Goal: Navigation & Orientation: Understand site structure

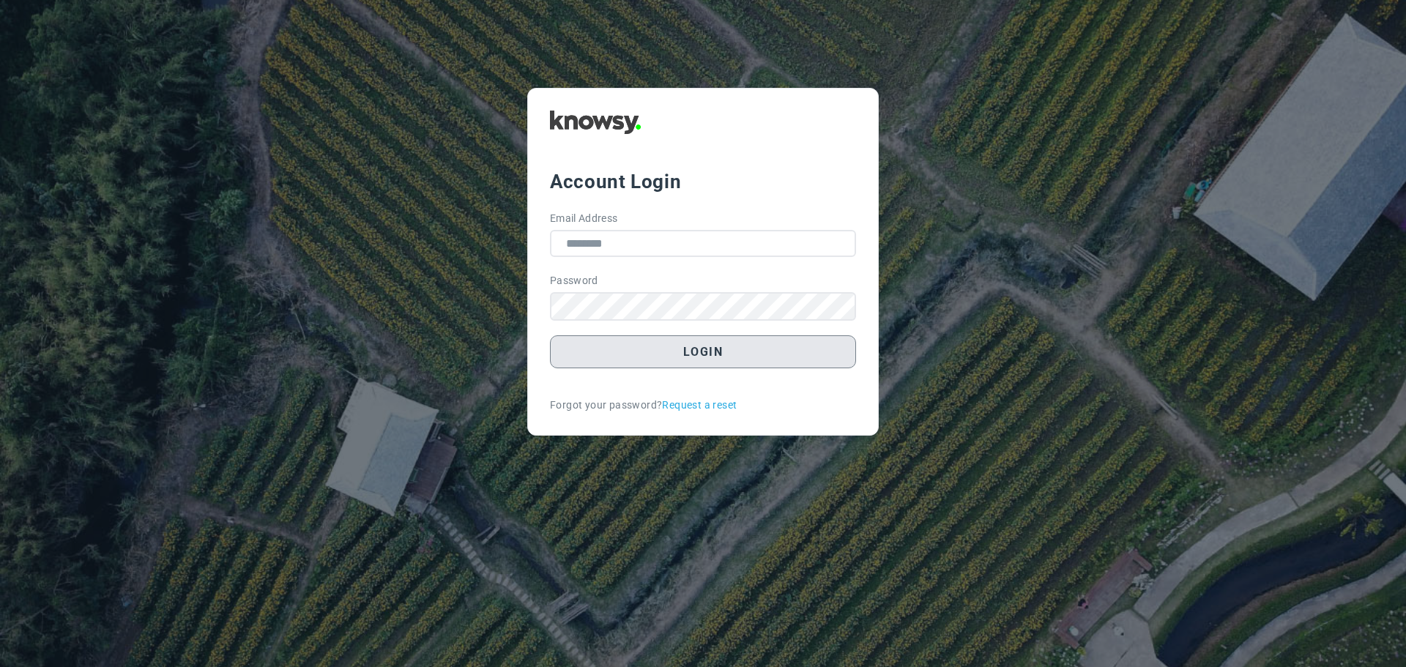
type input "**********"
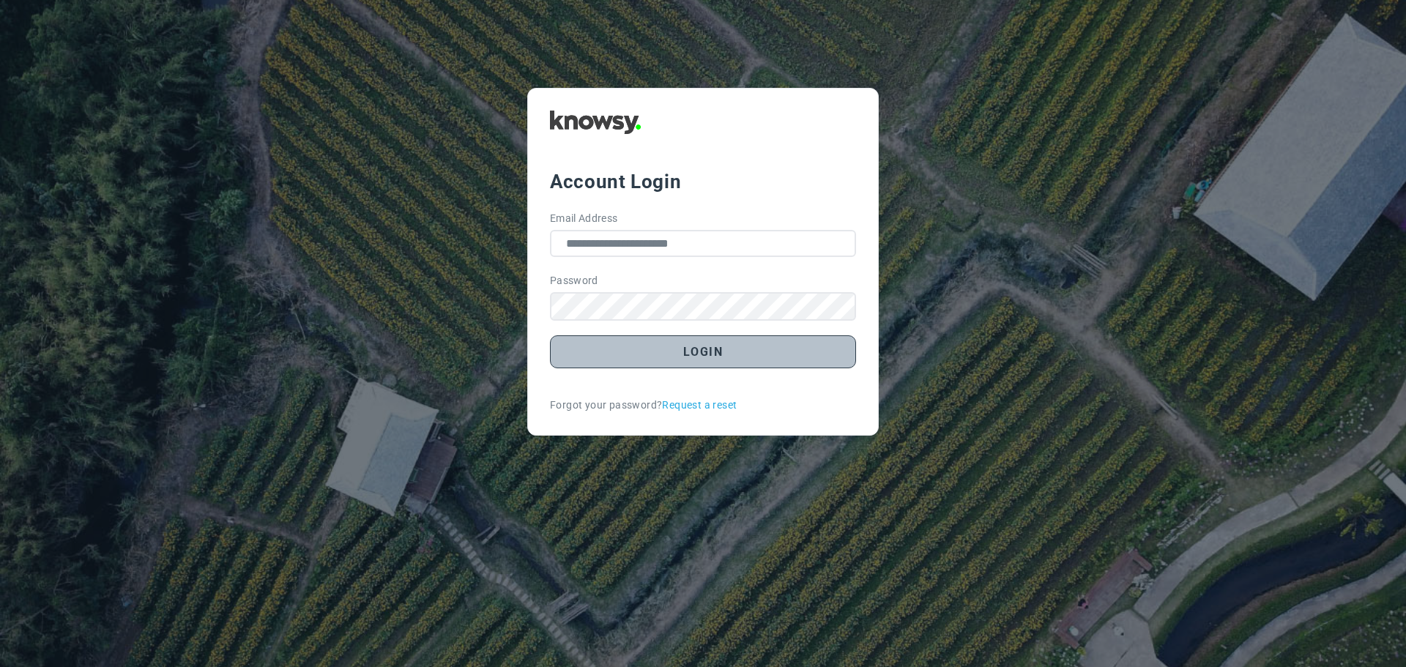
click at [715, 357] on button "Login" at bounding box center [703, 351] width 306 height 33
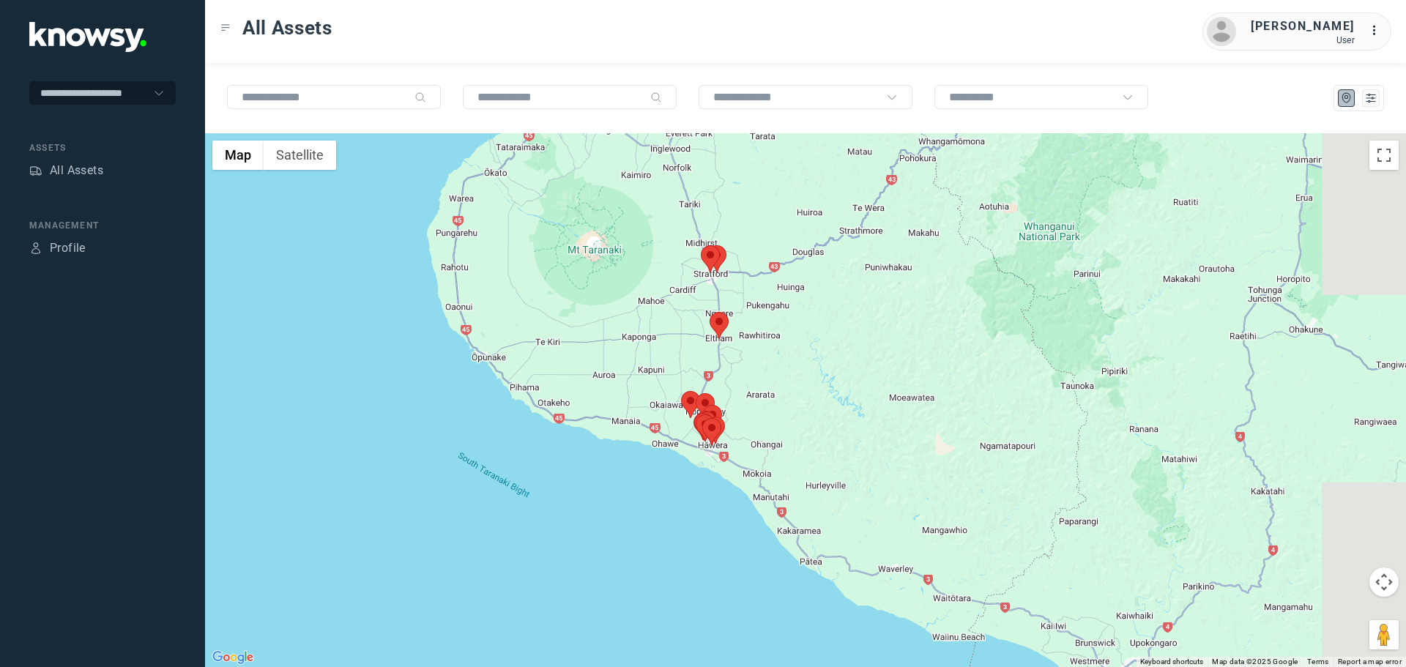
drag, startPoint x: 834, startPoint y: 250, endPoint x: 673, endPoint y: 335, distance: 182.1
click at [676, 337] on div at bounding box center [805, 400] width 1201 height 534
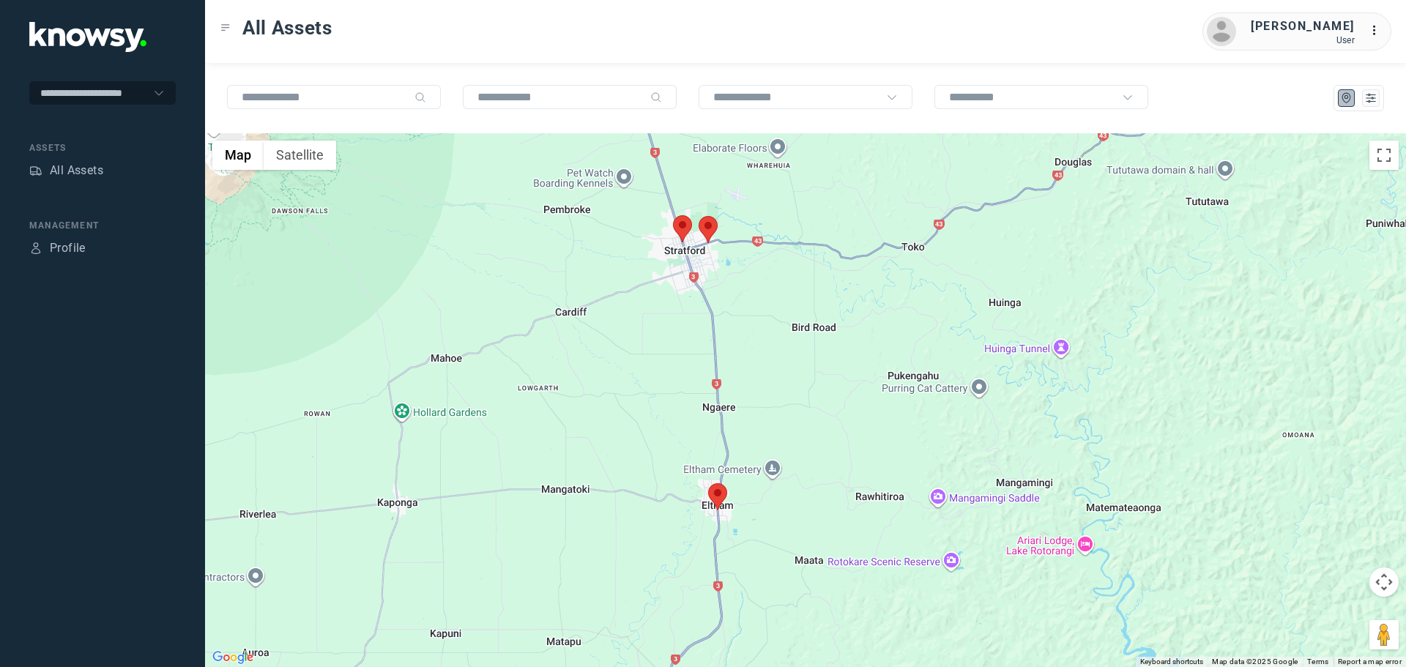
click at [673, 215] on area at bounding box center [673, 215] width 0 height 0
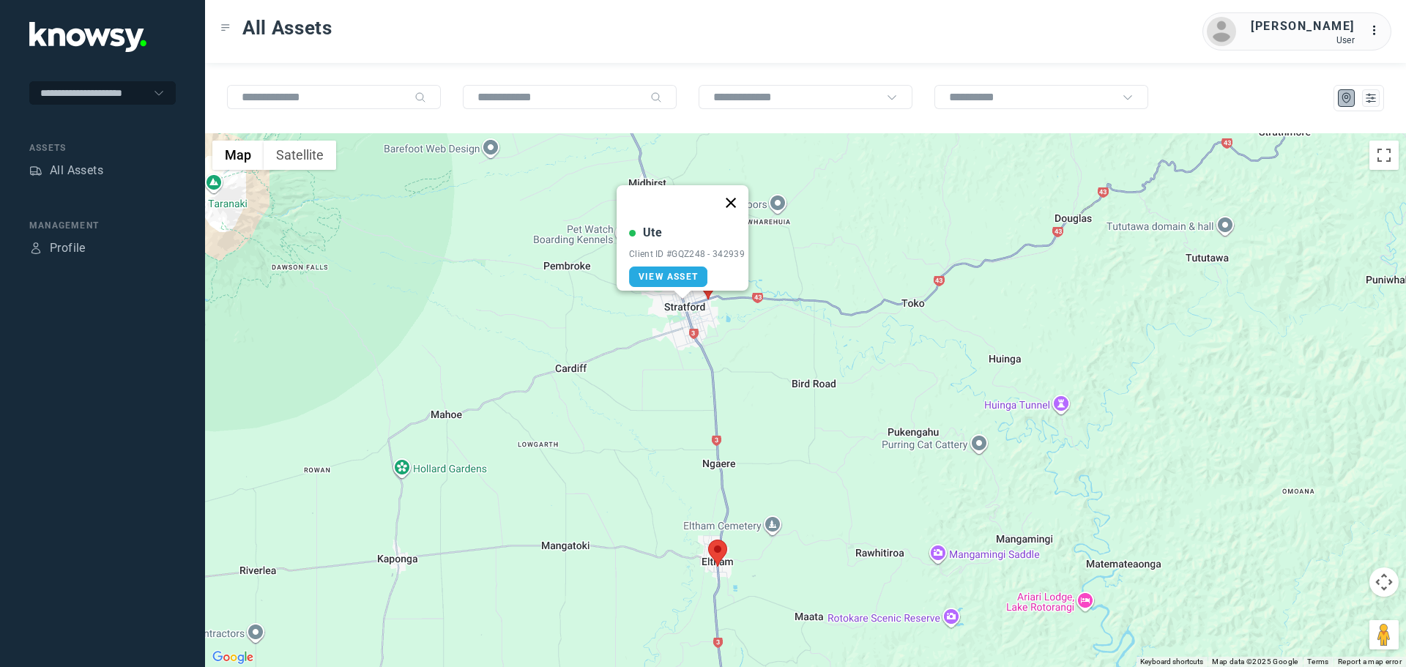
click at [738, 193] on button "Close" at bounding box center [730, 202] width 35 height 35
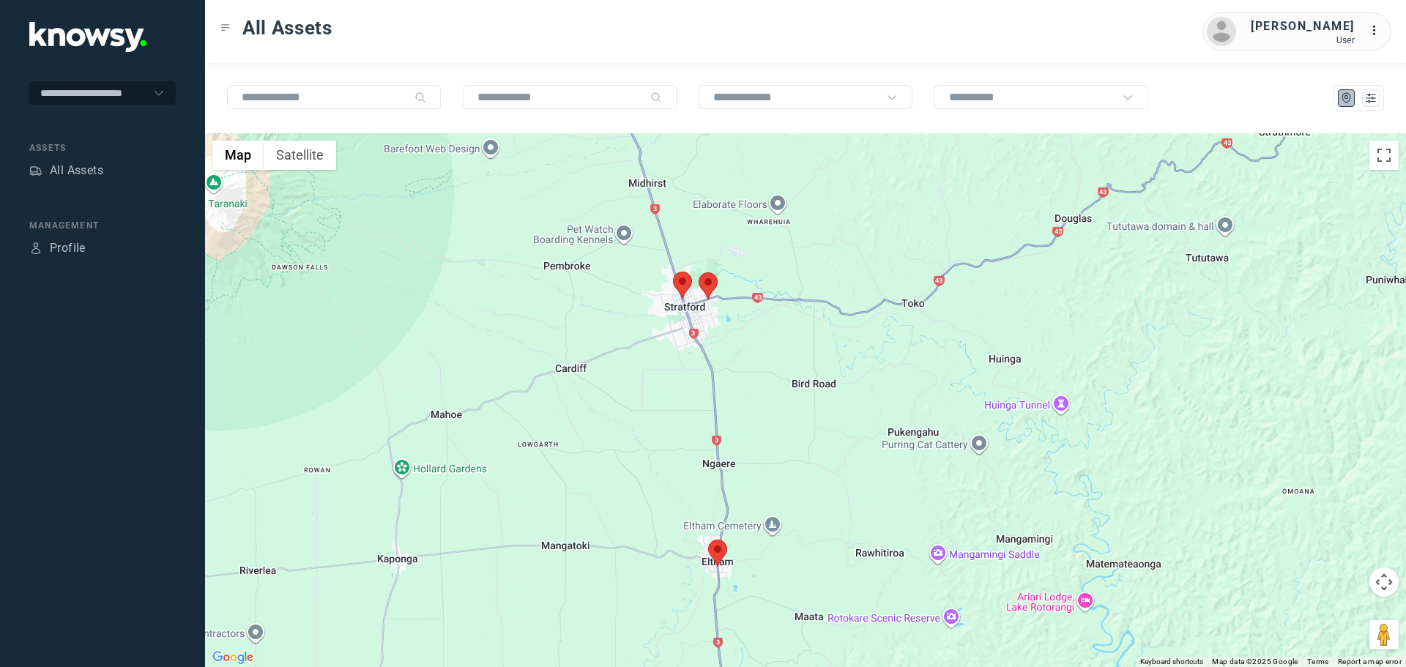
click at [699, 272] on area at bounding box center [699, 272] width 0 height 0
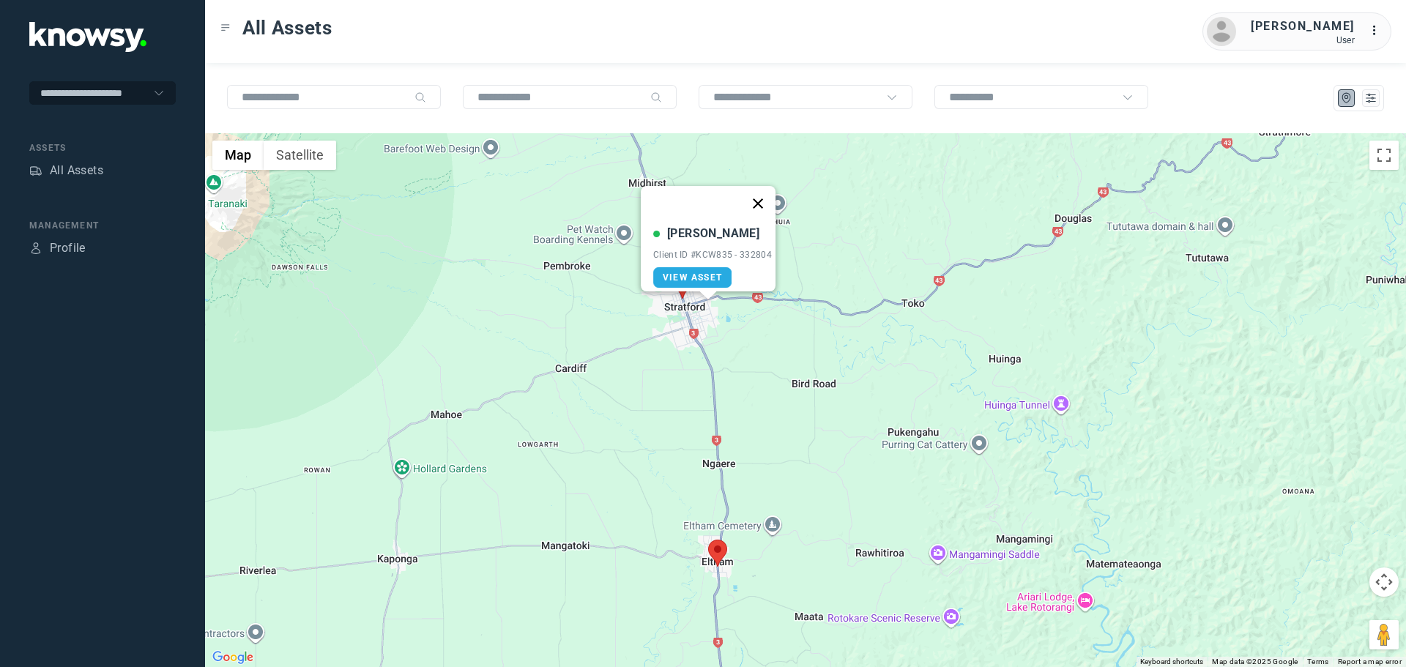
click at [759, 193] on button "Close" at bounding box center [757, 203] width 35 height 35
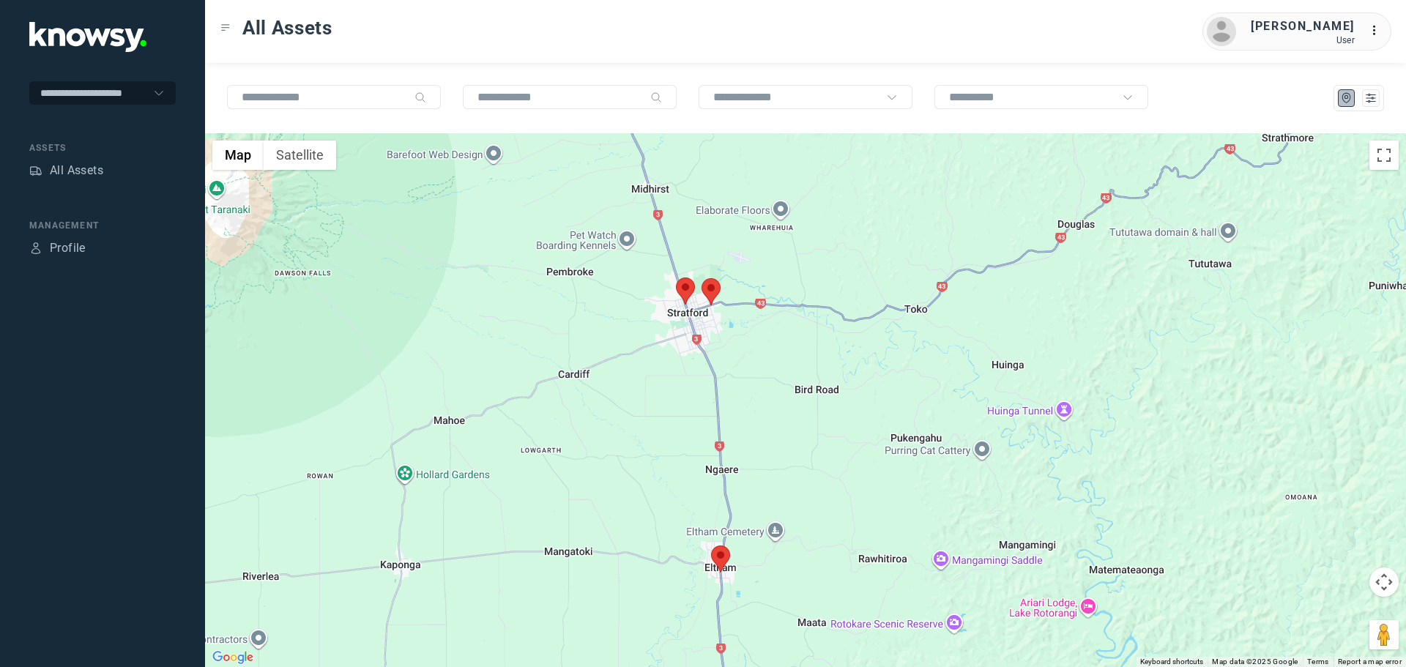
drag, startPoint x: 592, startPoint y: 237, endPoint x: 598, endPoint y: 248, distance: 11.8
click at [598, 248] on div at bounding box center [805, 400] width 1201 height 534
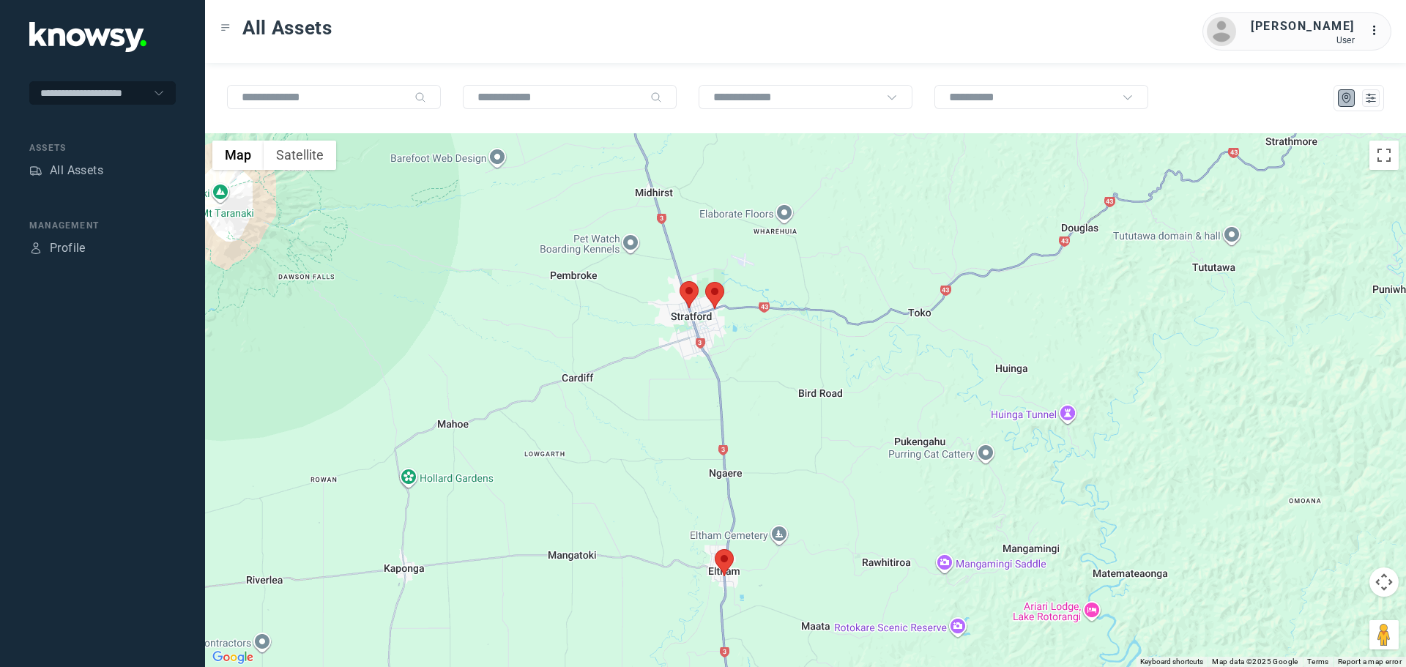
click at [705, 282] on area at bounding box center [705, 282] width 0 height 0
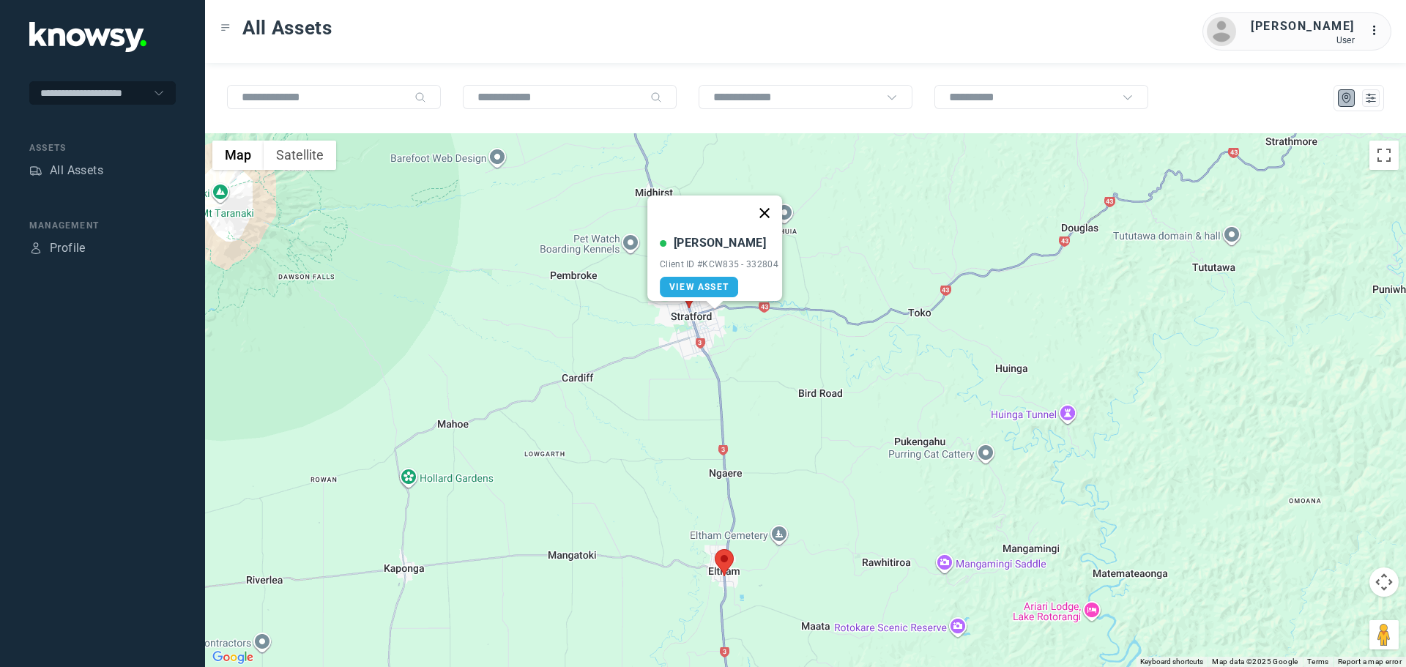
click at [768, 201] on button "Close" at bounding box center [764, 213] width 35 height 35
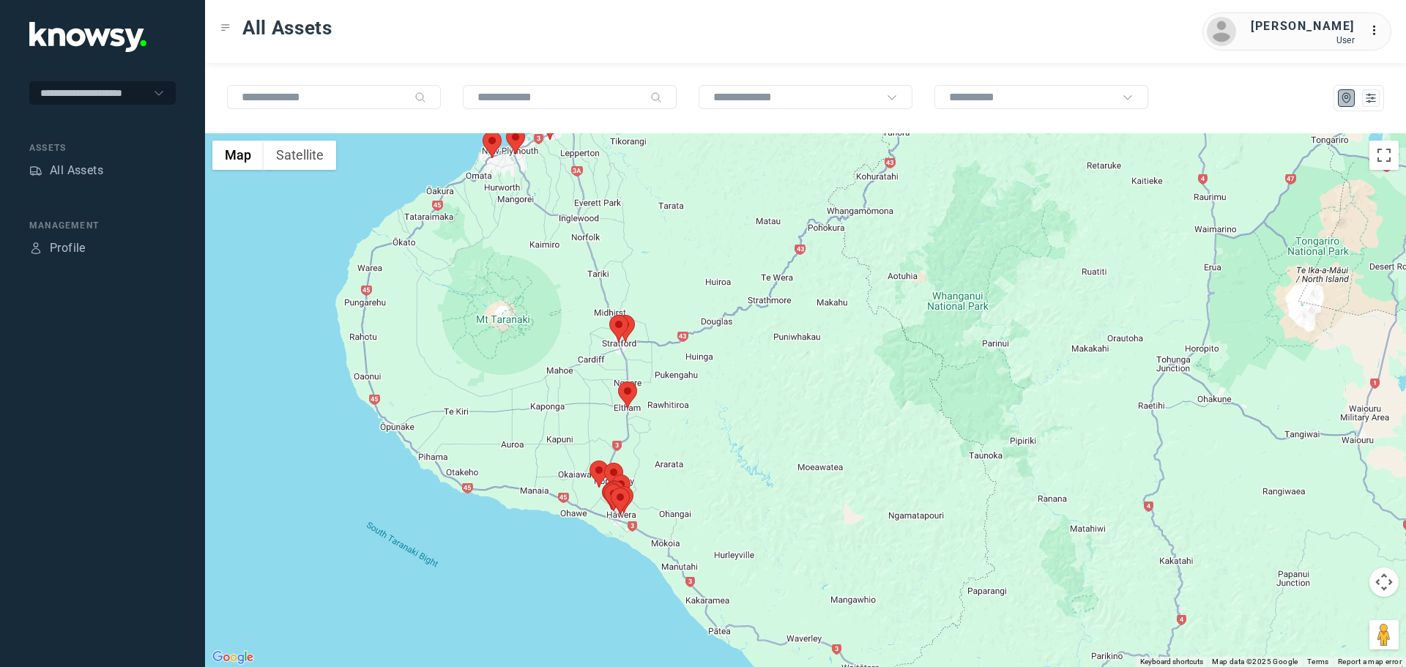
drag, startPoint x: 561, startPoint y: 289, endPoint x: 568, endPoint y: 350, distance: 61.2
click at [568, 350] on div at bounding box center [805, 400] width 1201 height 534
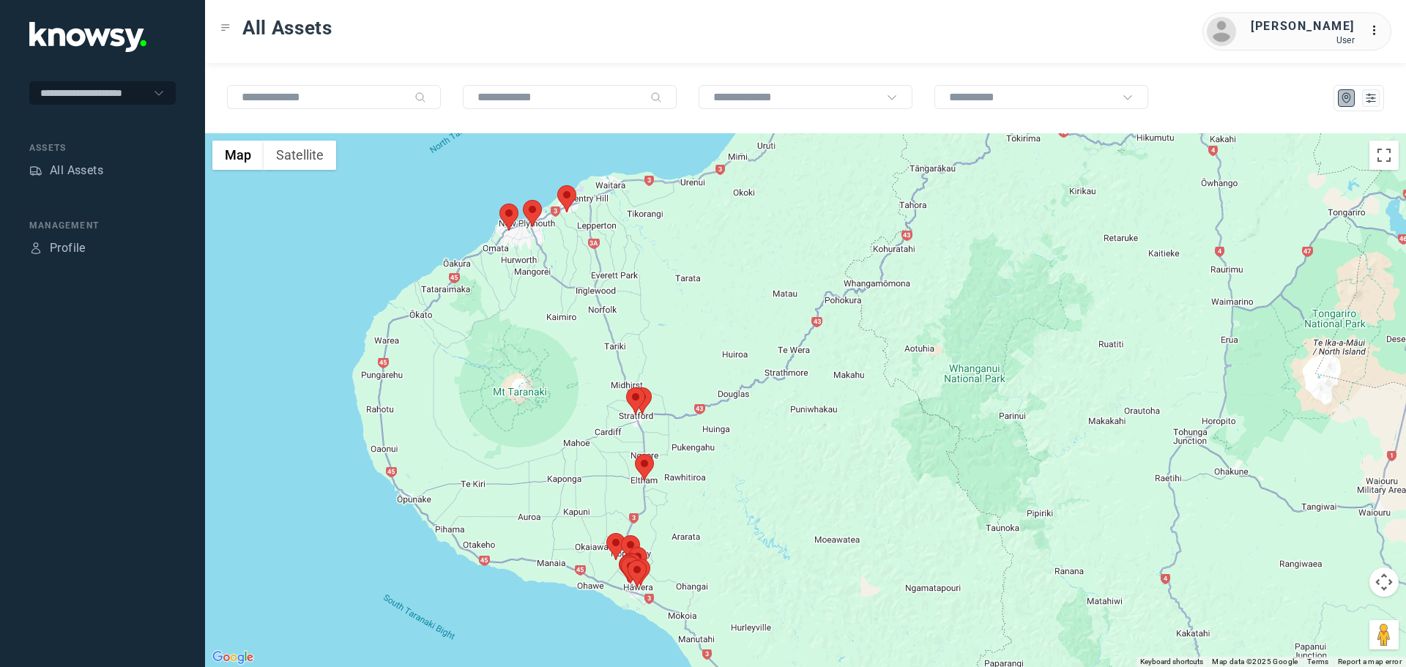
drag, startPoint x: 523, startPoint y: 230, endPoint x: 541, endPoint y: 316, distance: 88.3
click at [541, 316] on div at bounding box center [805, 400] width 1201 height 534
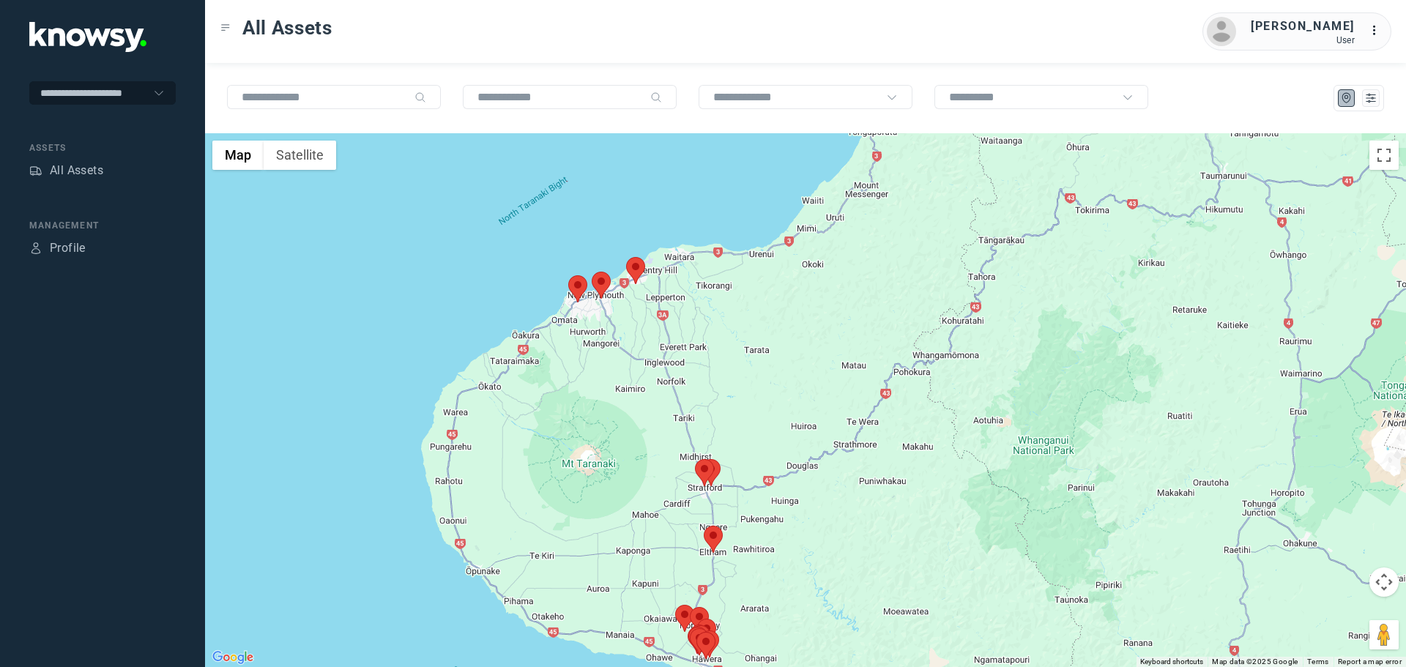
click at [568, 275] on area at bounding box center [568, 275] width 0 height 0
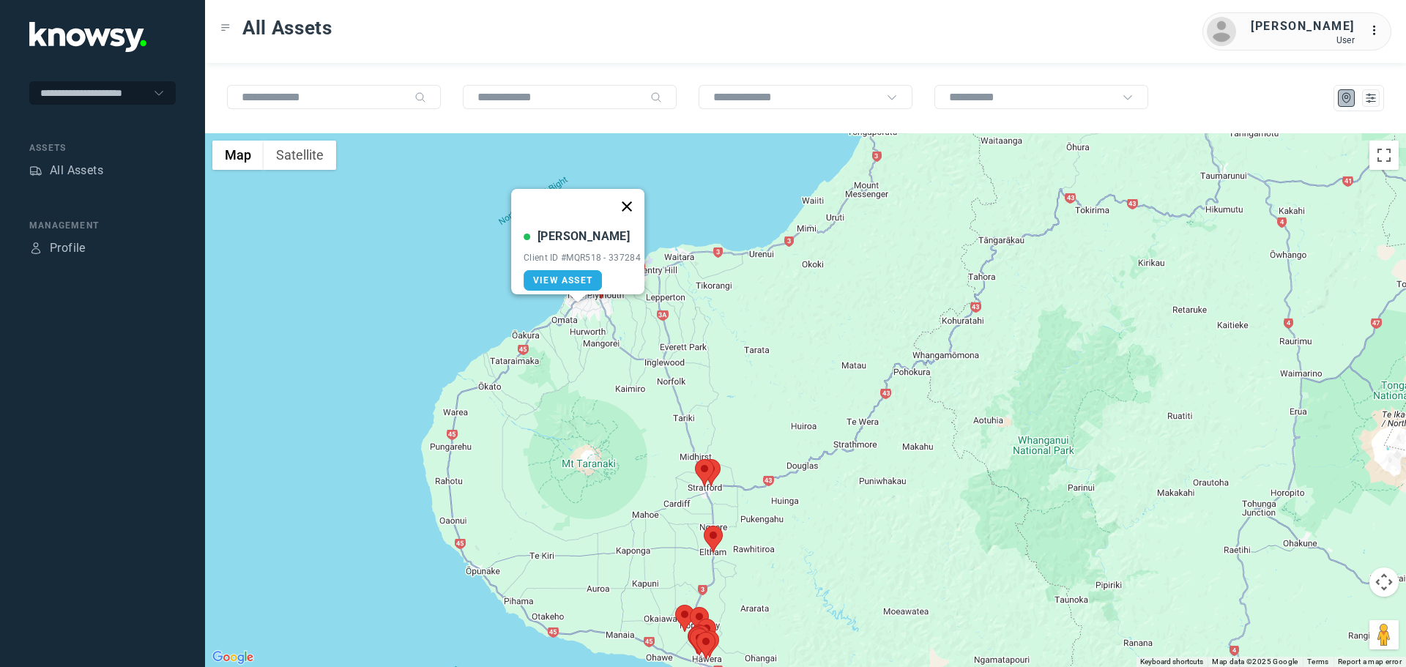
click at [636, 198] on button "Close" at bounding box center [626, 206] width 35 height 35
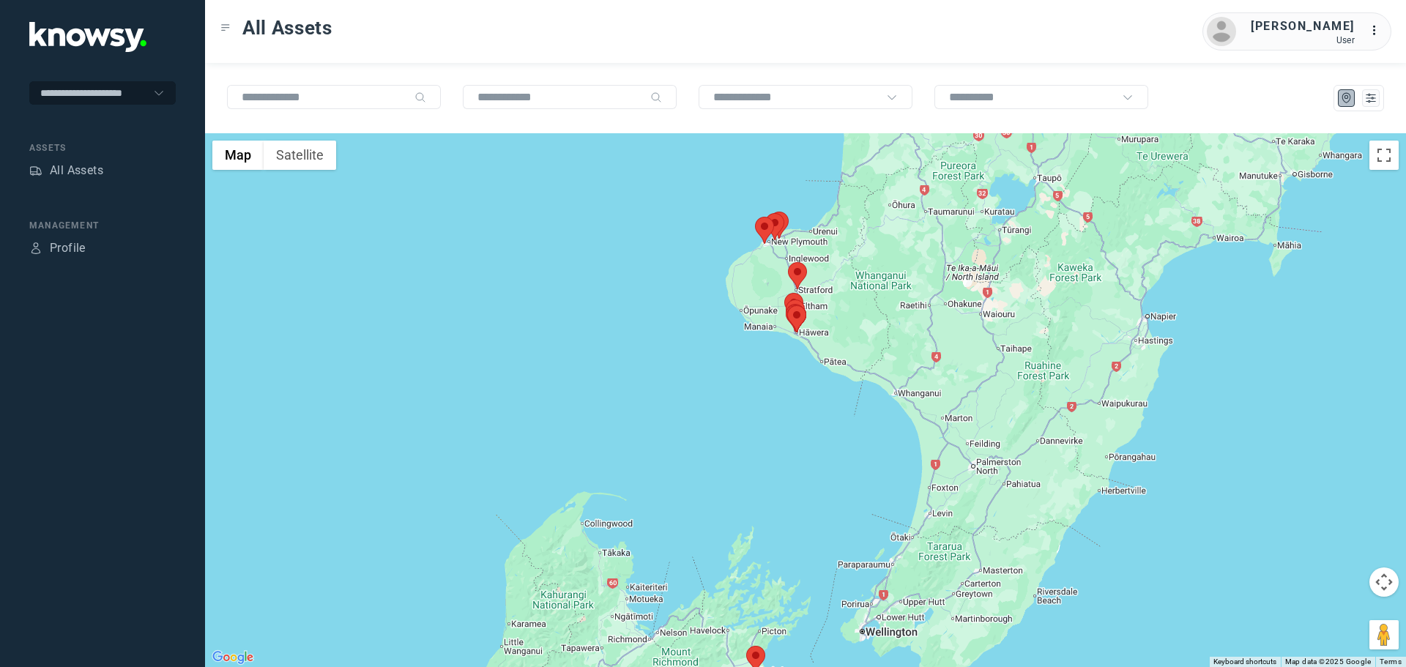
drag, startPoint x: 857, startPoint y: 215, endPoint x: 792, endPoint y: 291, distance: 99.7
click at [792, 291] on div at bounding box center [805, 400] width 1201 height 534
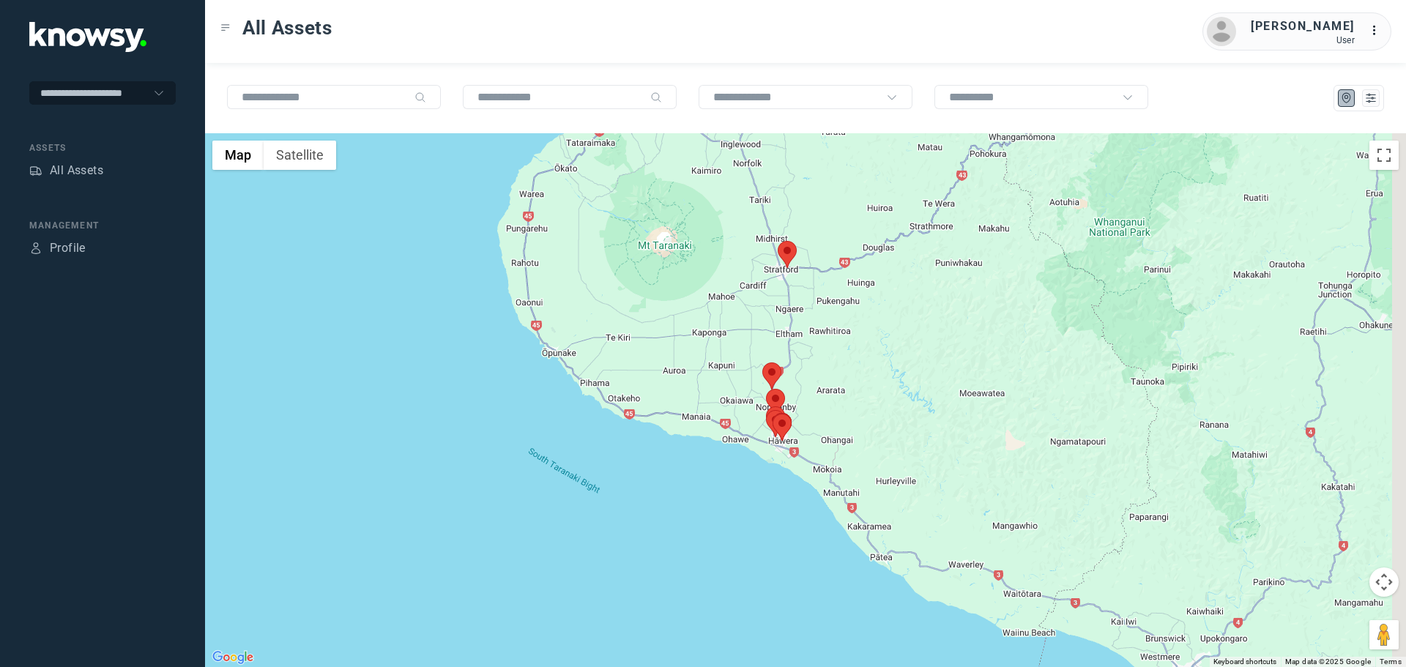
drag, startPoint x: 805, startPoint y: 262, endPoint x: 735, endPoint y: 342, distance: 106.4
click at [735, 342] on div at bounding box center [805, 400] width 1201 height 534
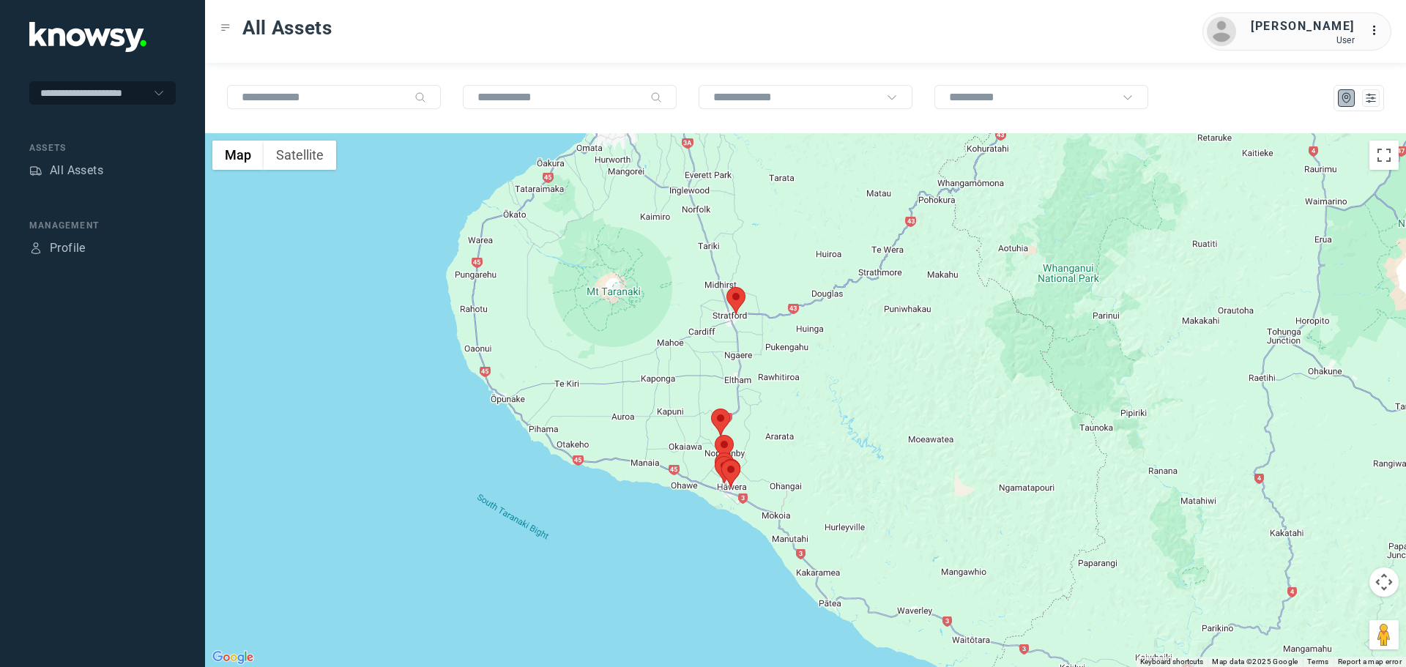
click at [726, 287] on area at bounding box center [726, 287] width 0 height 0
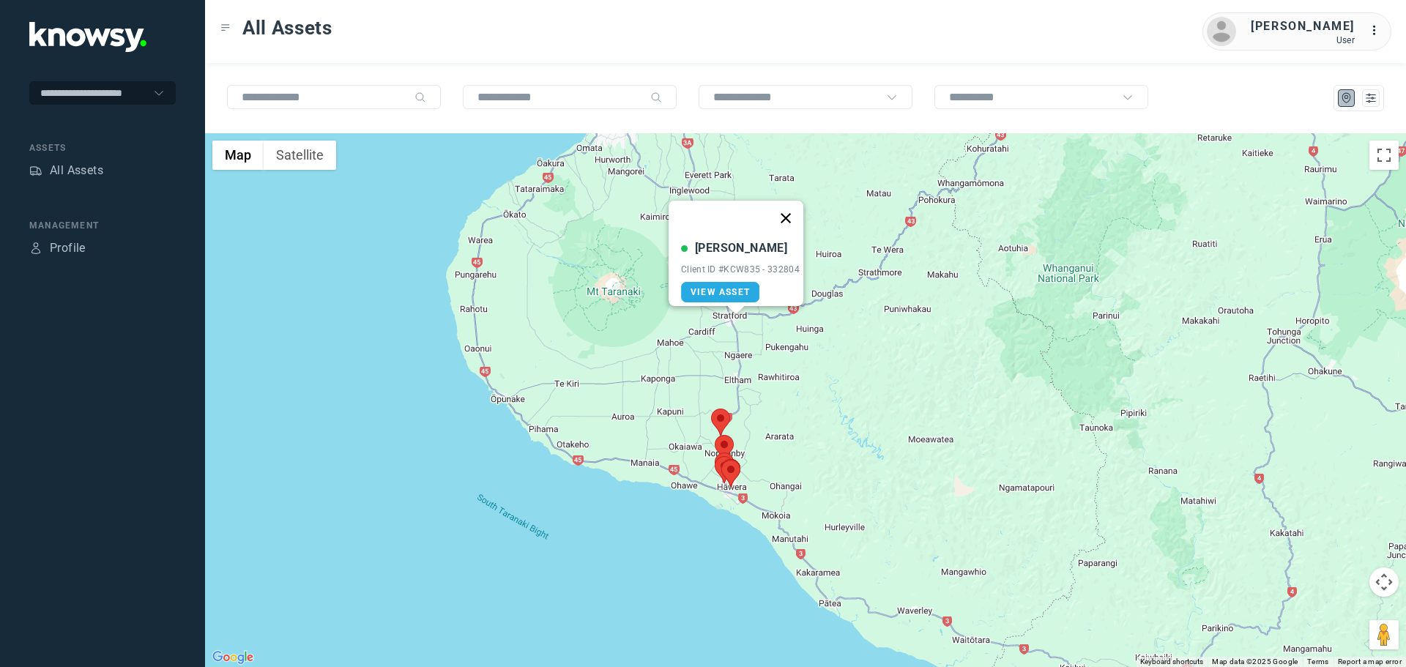
click at [795, 207] on button "Close" at bounding box center [785, 218] width 35 height 35
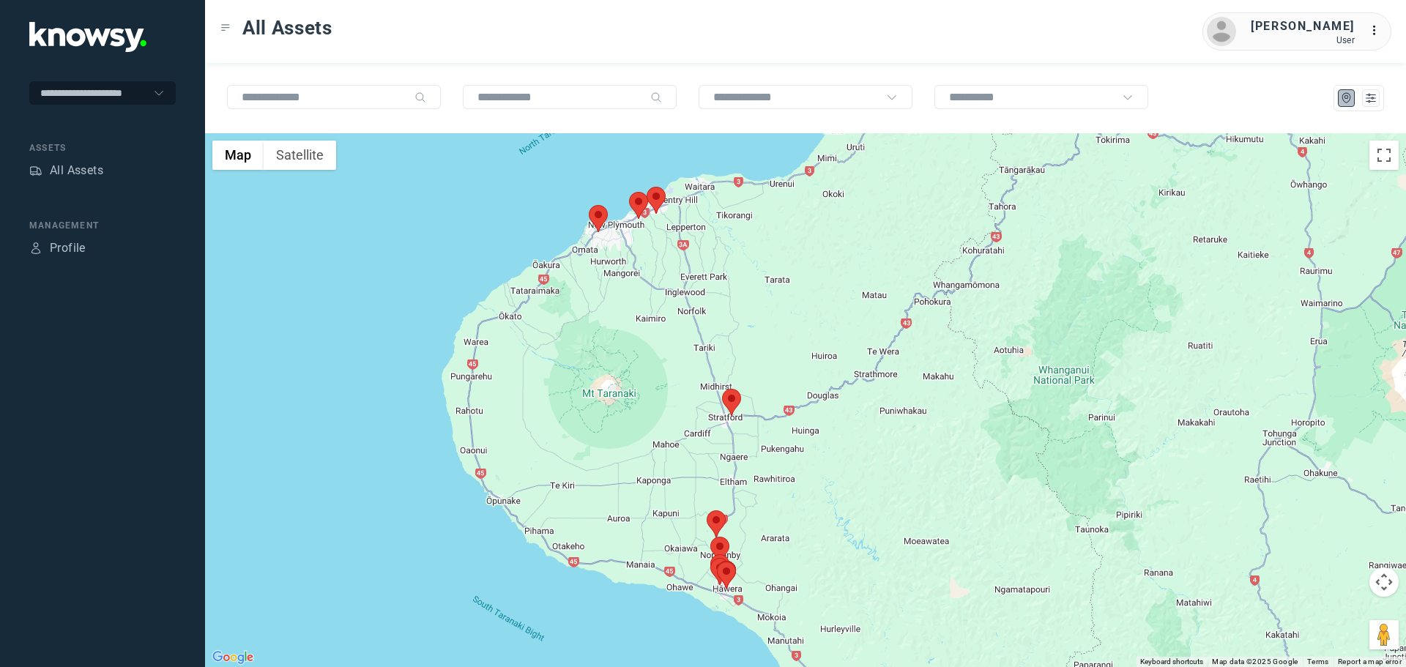
click at [707, 510] on area at bounding box center [707, 510] width 0 height 0
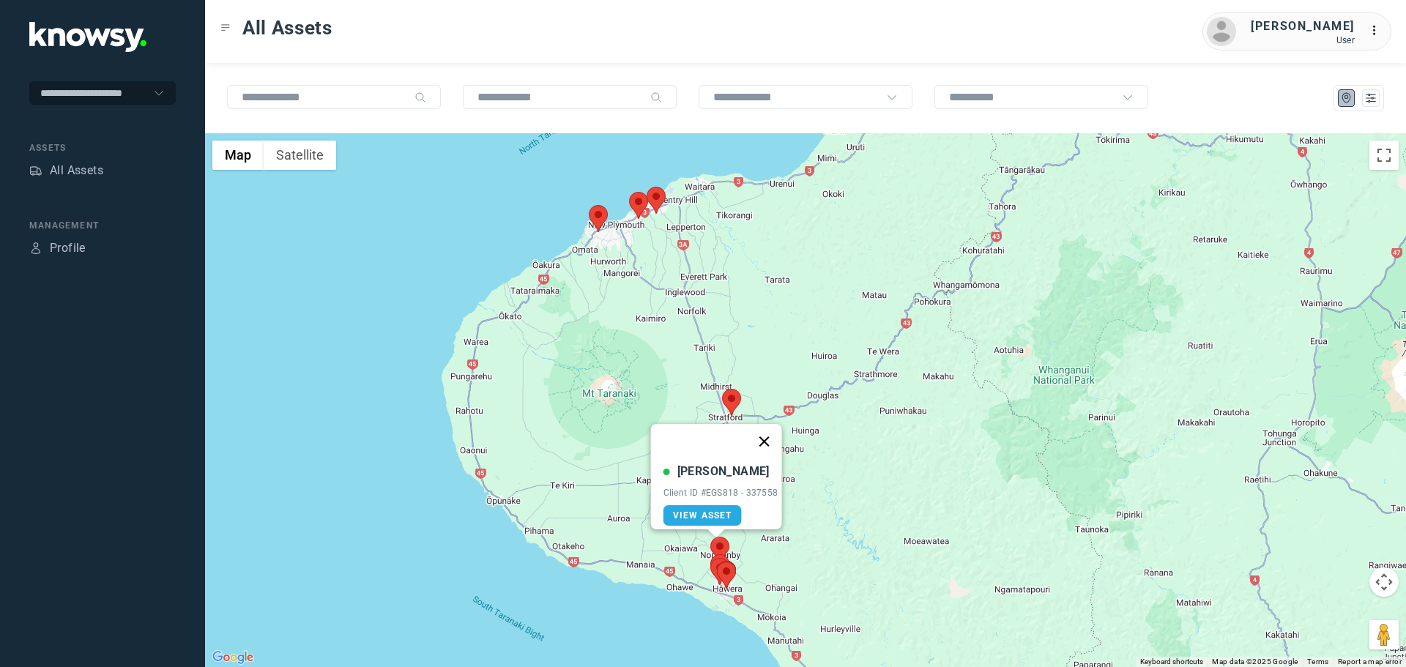
click at [777, 436] on button "Close" at bounding box center [763, 441] width 35 height 35
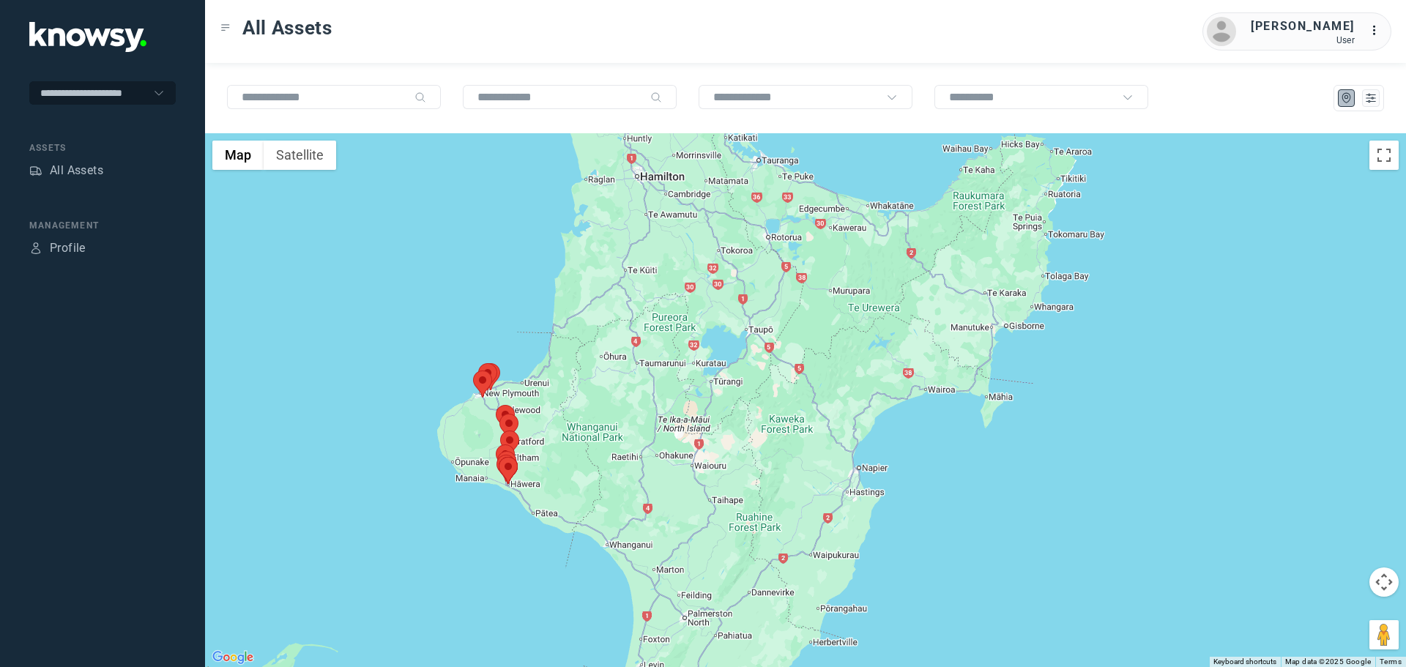
drag, startPoint x: 844, startPoint y: 261, endPoint x: 527, endPoint y: 469, distance: 378.8
click at [527, 469] on div at bounding box center [805, 400] width 1201 height 534
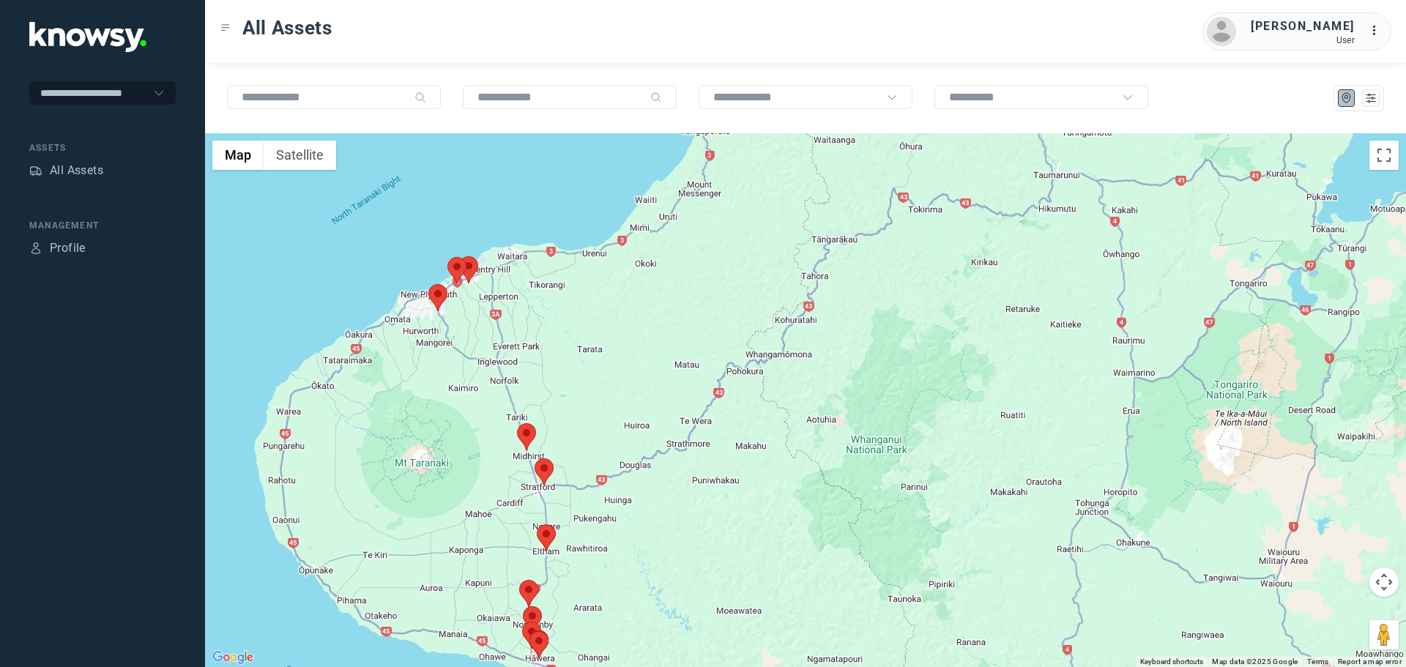
click at [447, 257] on area at bounding box center [447, 257] width 0 height 0
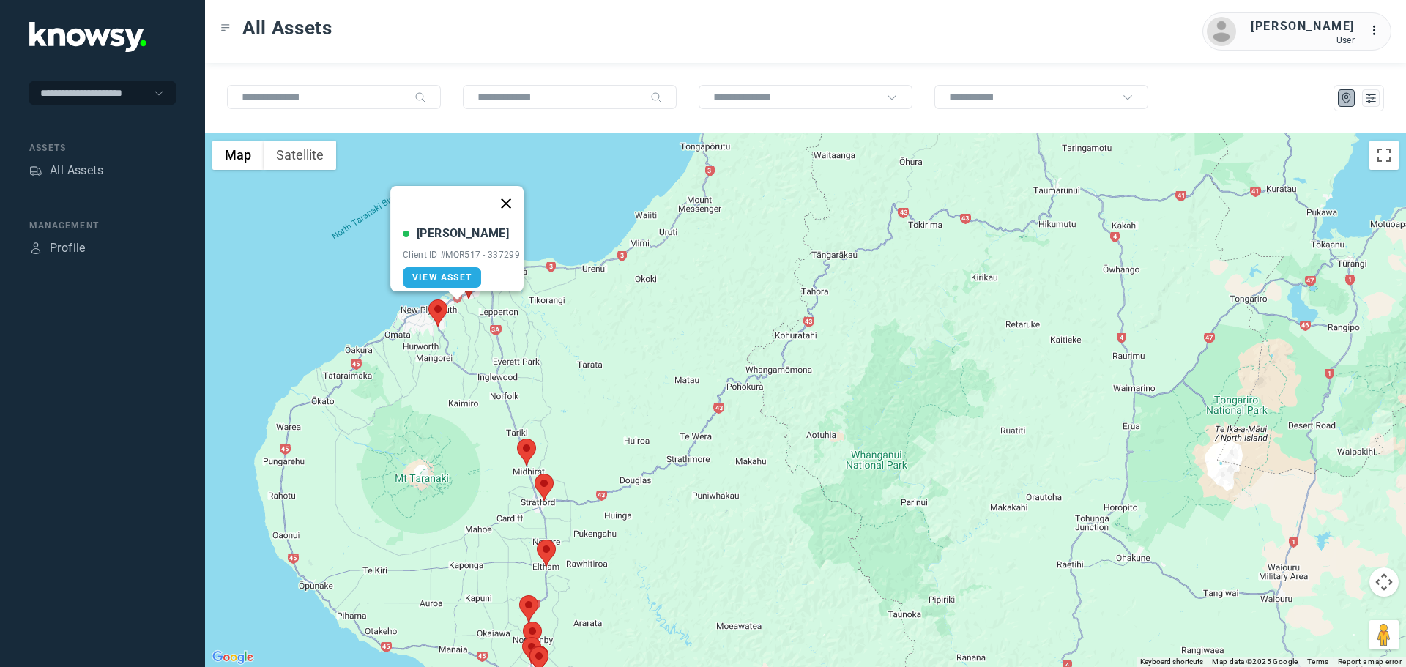
click at [516, 187] on button "Close" at bounding box center [505, 203] width 35 height 35
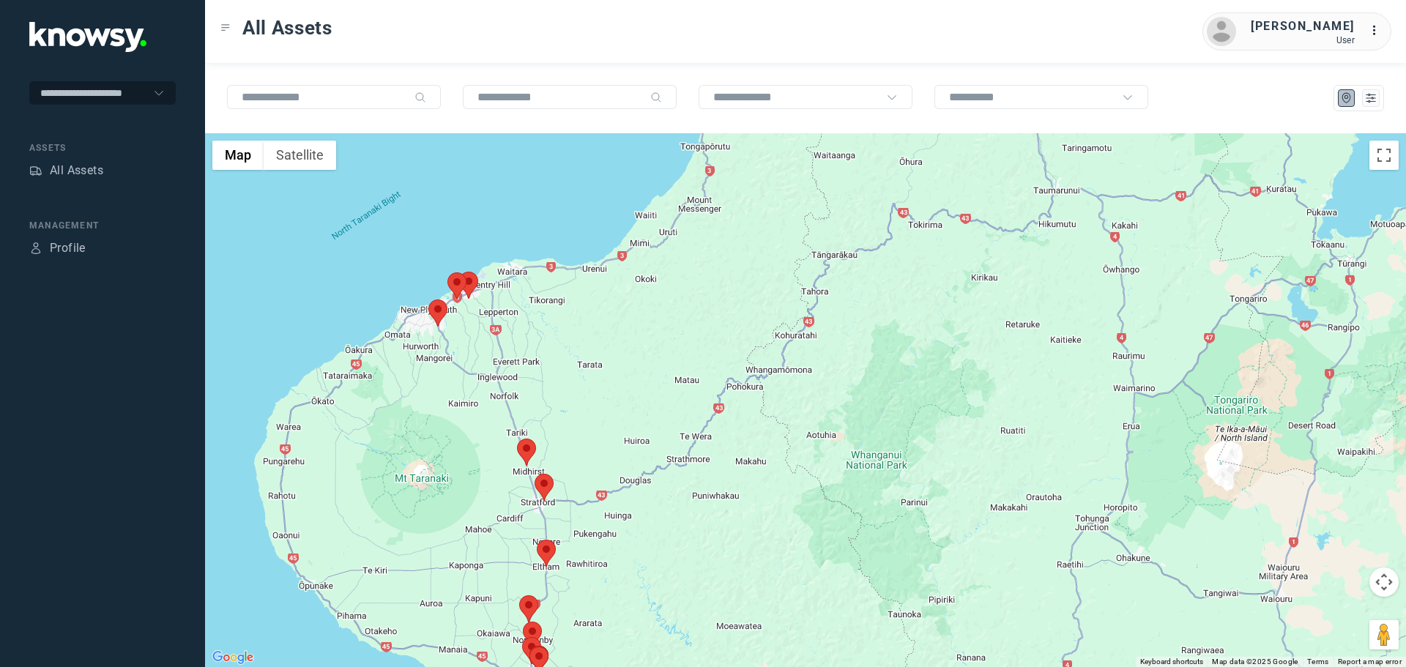
click at [459, 272] on area at bounding box center [459, 272] width 0 height 0
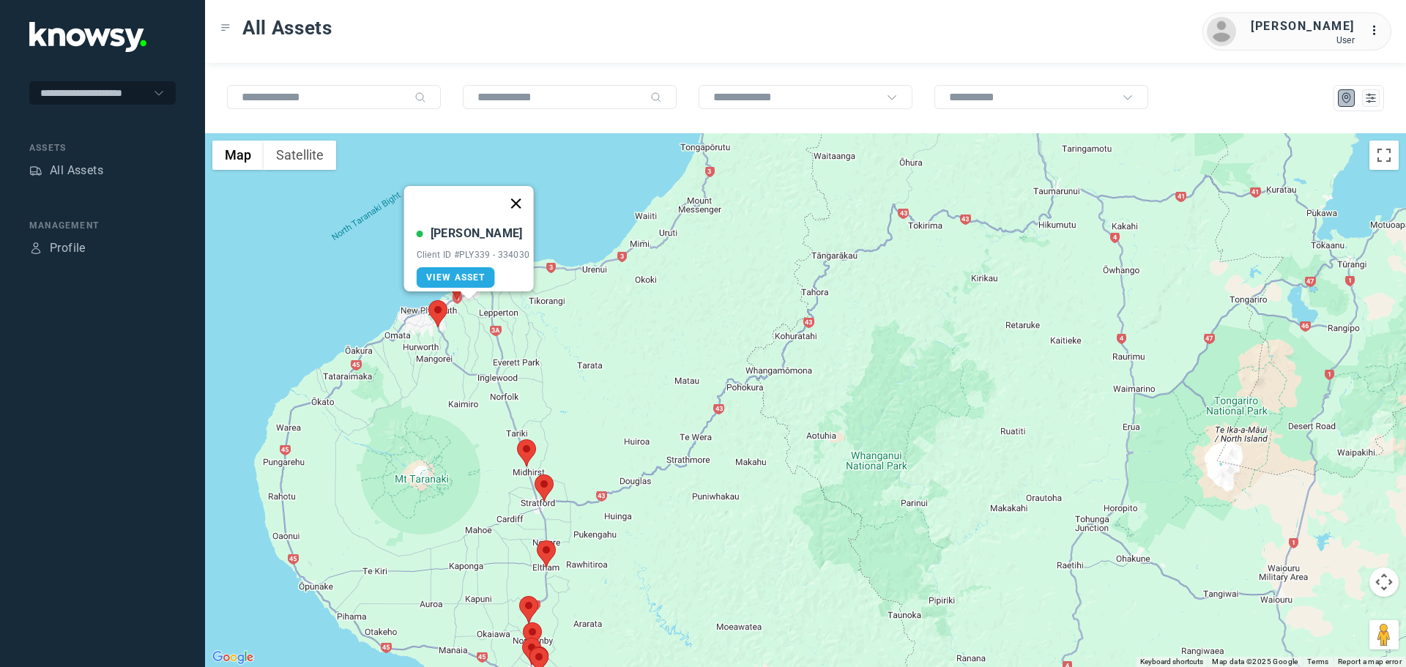
click at [521, 193] on button "Close" at bounding box center [515, 203] width 35 height 35
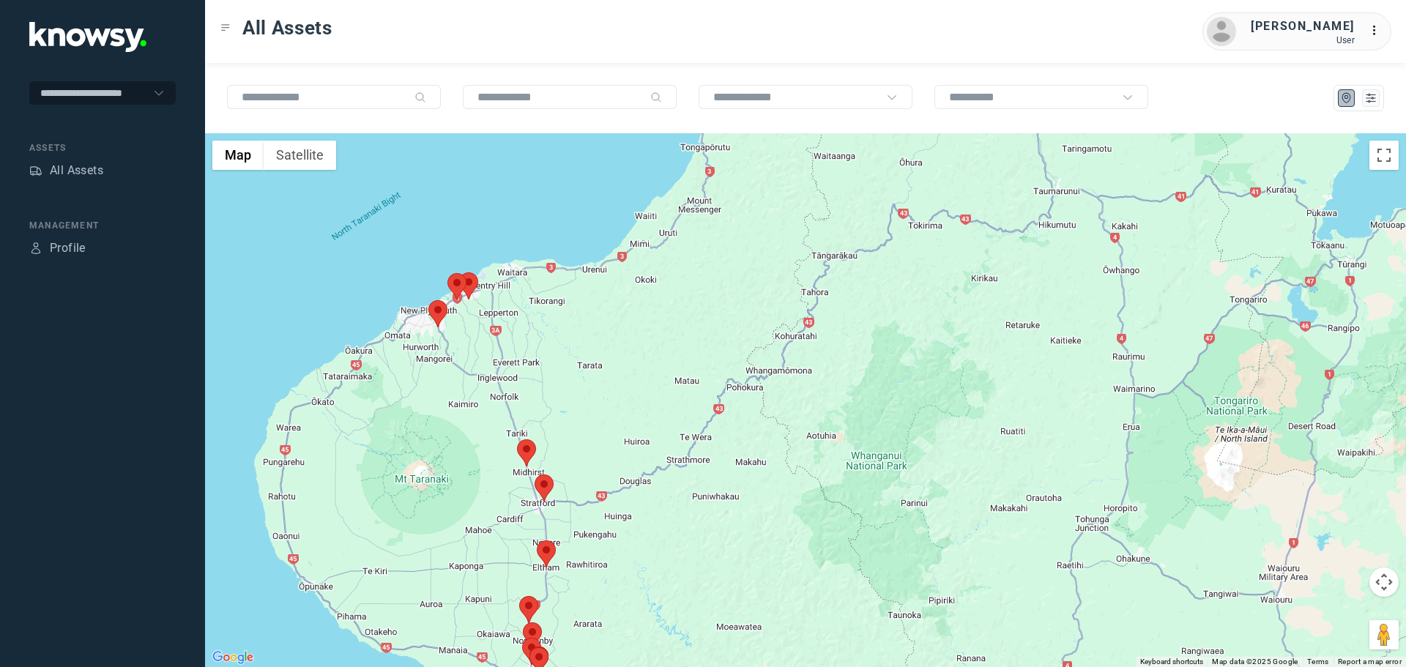
click at [428, 300] on area at bounding box center [428, 300] width 0 height 0
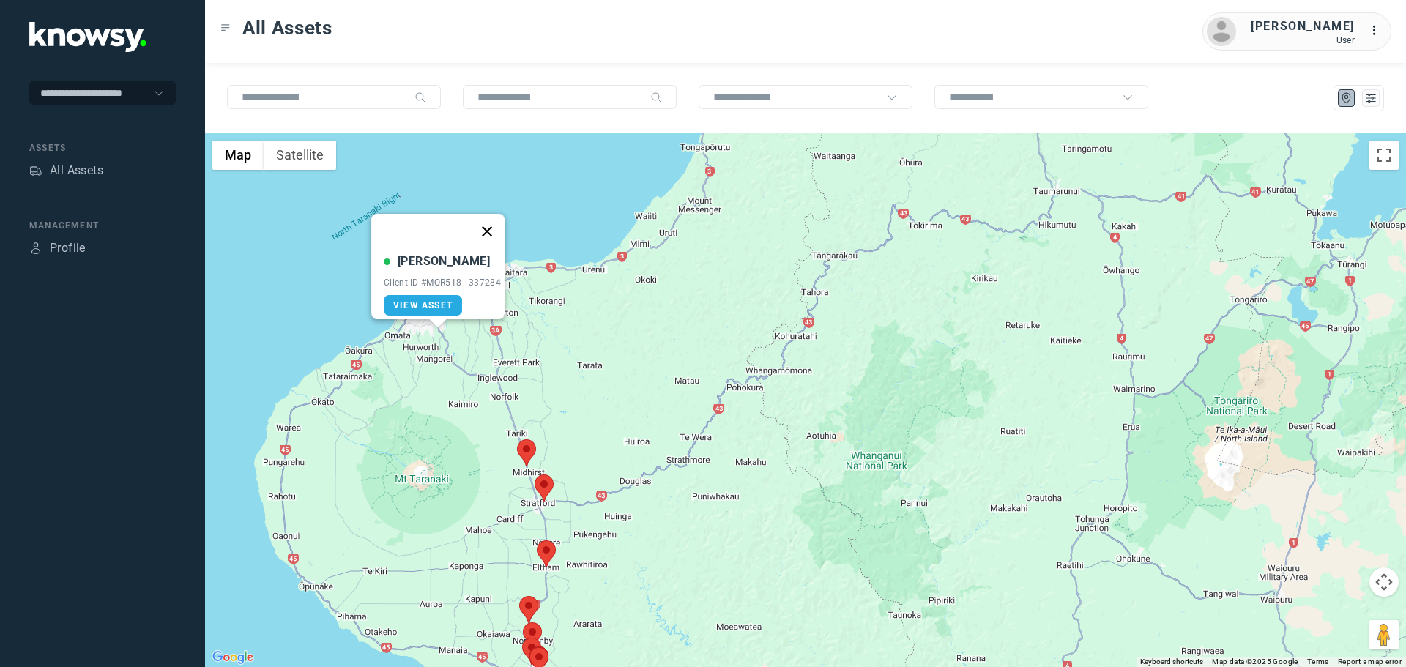
click at [505, 217] on button "Close" at bounding box center [486, 231] width 35 height 35
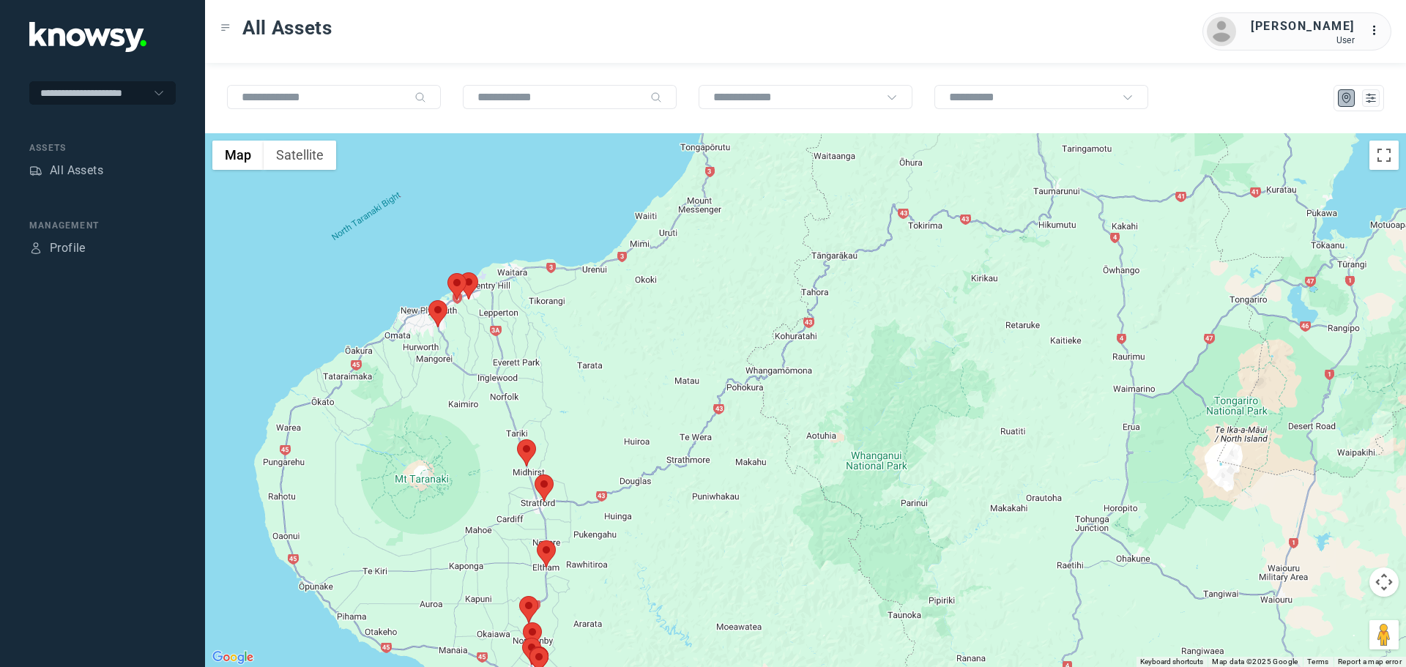
click at [517, 439] on area at bounding box center [517, 439] width 0 height 0
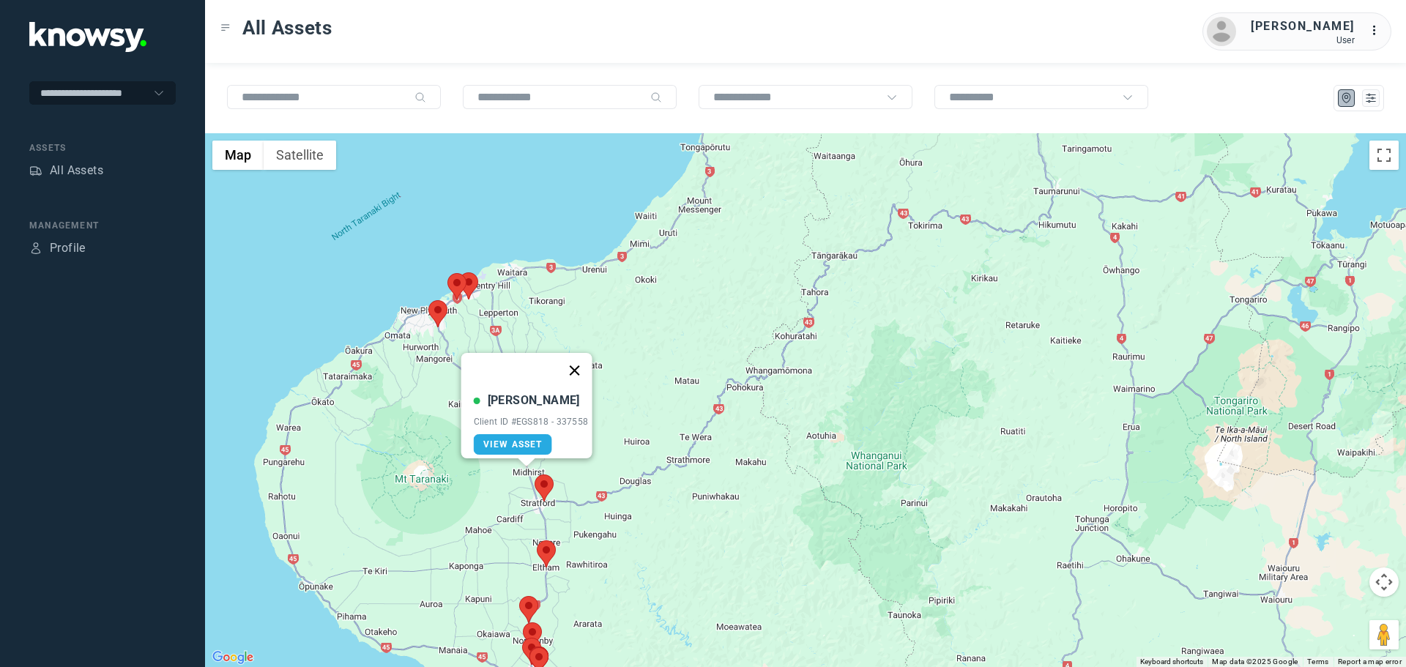
click at [583, 357] on button "Close" at bounding box center [574, 370] width 35 height 35
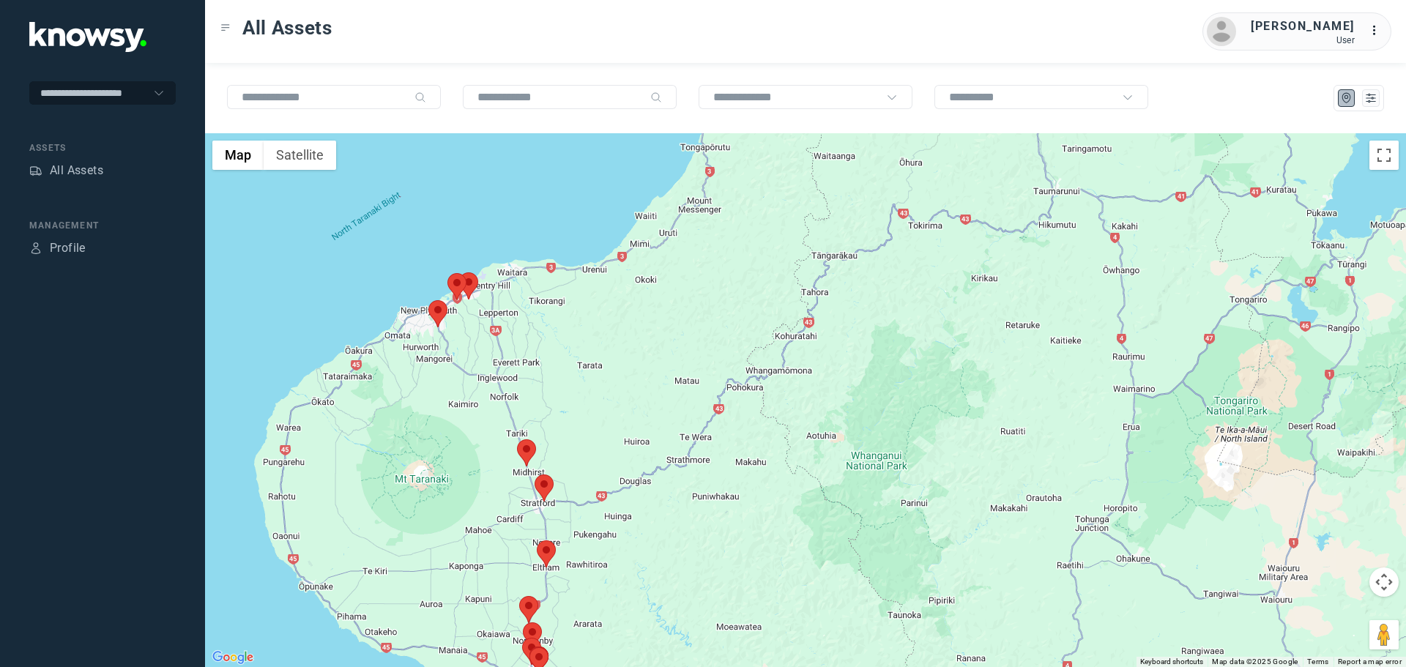
click at [535, 475] on area at bounding box center [535, 475] width 0 height 0
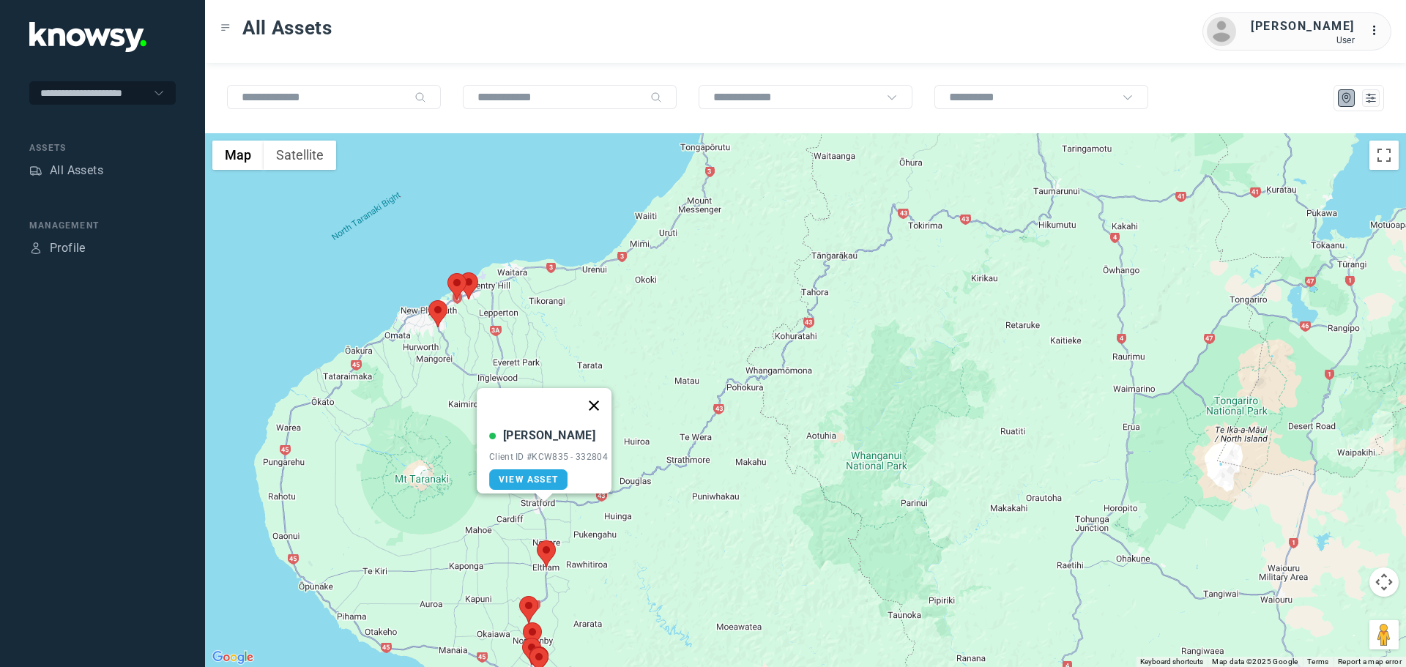
click at [603, 396] on button "Close" at bounding box center [593, 405] width 35 height 35
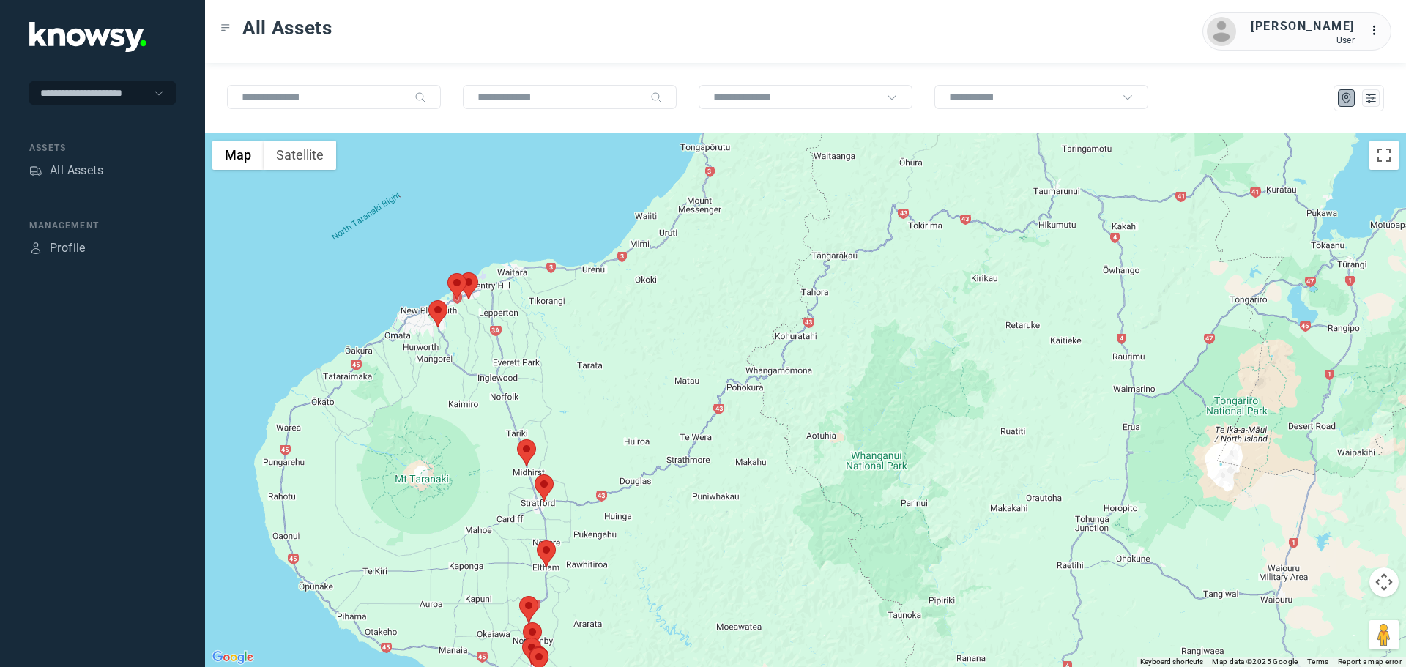
click at [537, 540] on area at bounding box center [537, 540] width 0 height 0
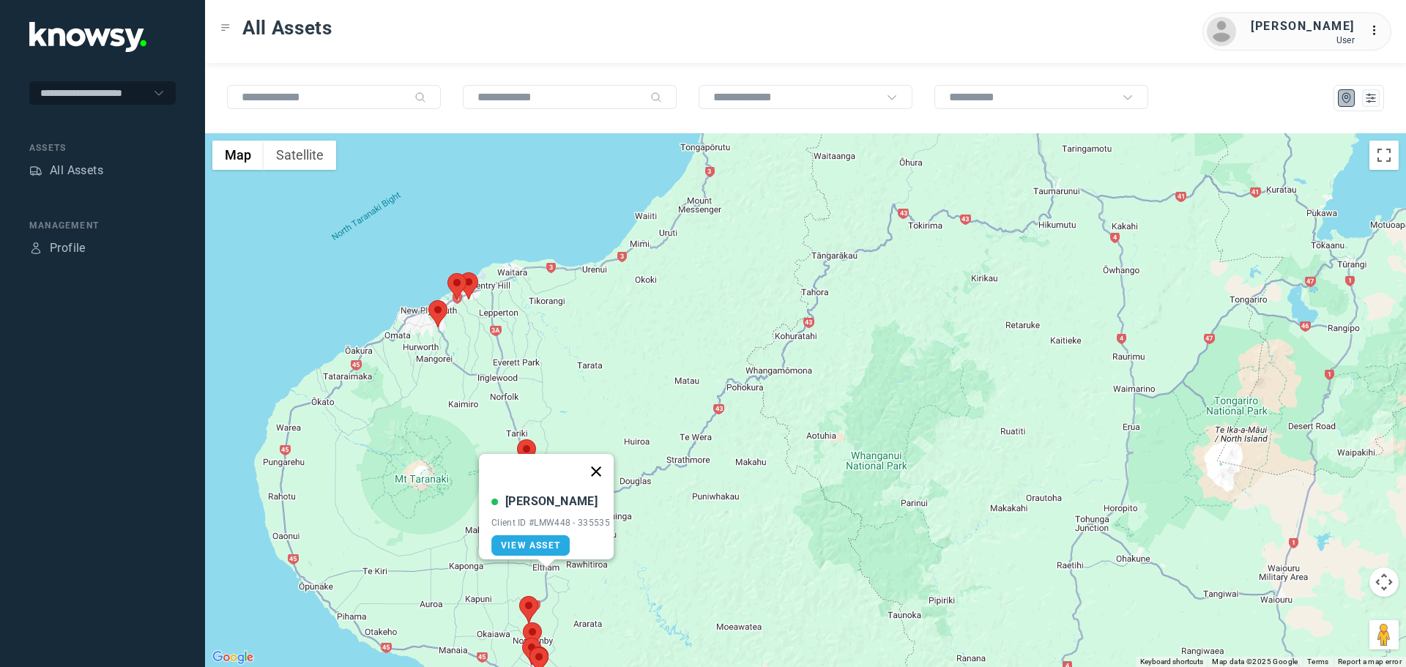
click at [603, 463] on button "Close" at bounding box center [596, 471] width 35 height 35
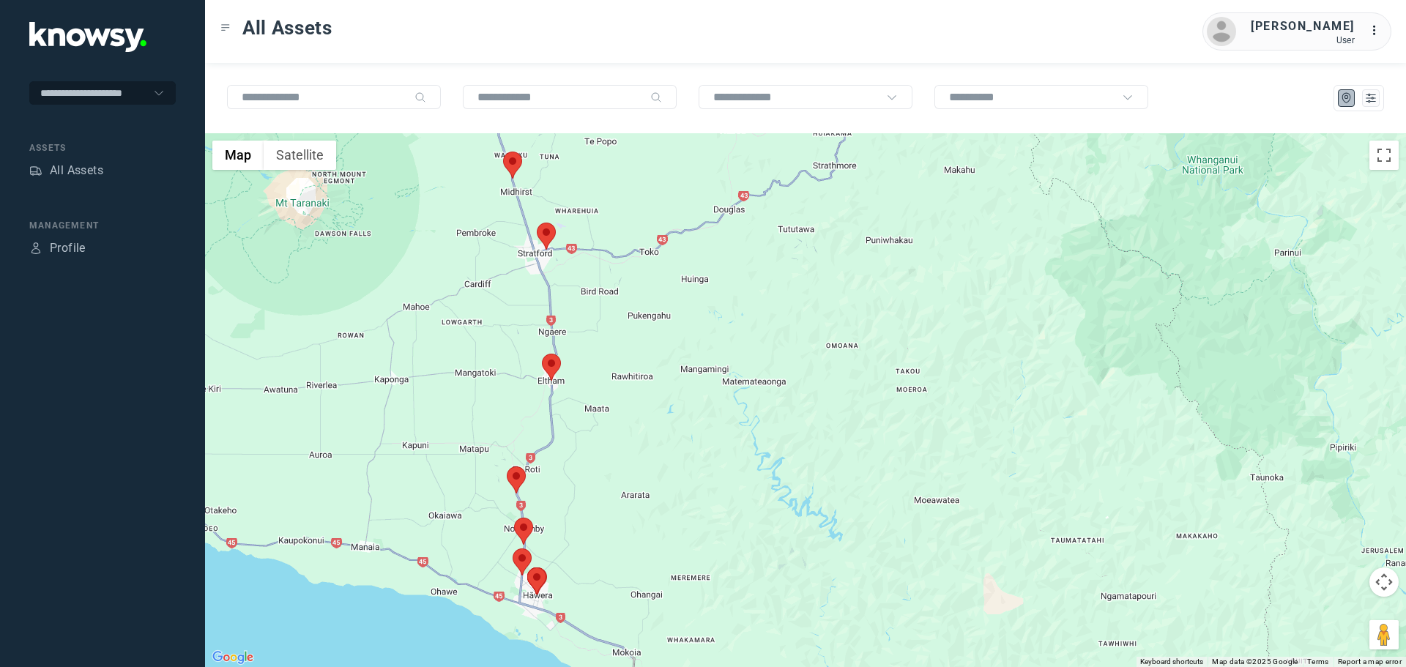
drag, startPoint x: 555, startPoint y: 595, endPoint x: 555, endPoint y: 456, distance: 138.4
click at [567, 458] on div at bounding box center [805, 400] width 1201 height 534
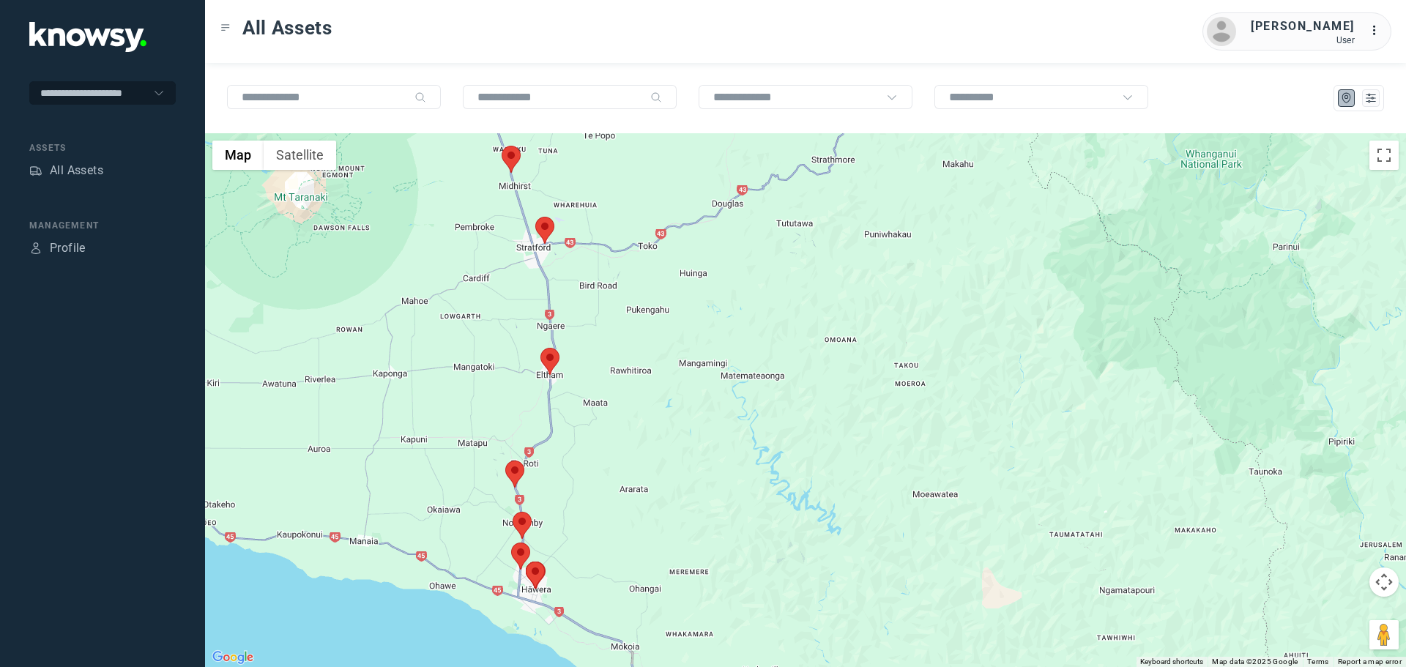
click at [505, 461] on area at bounding box center [505, 461] width 0 height 0
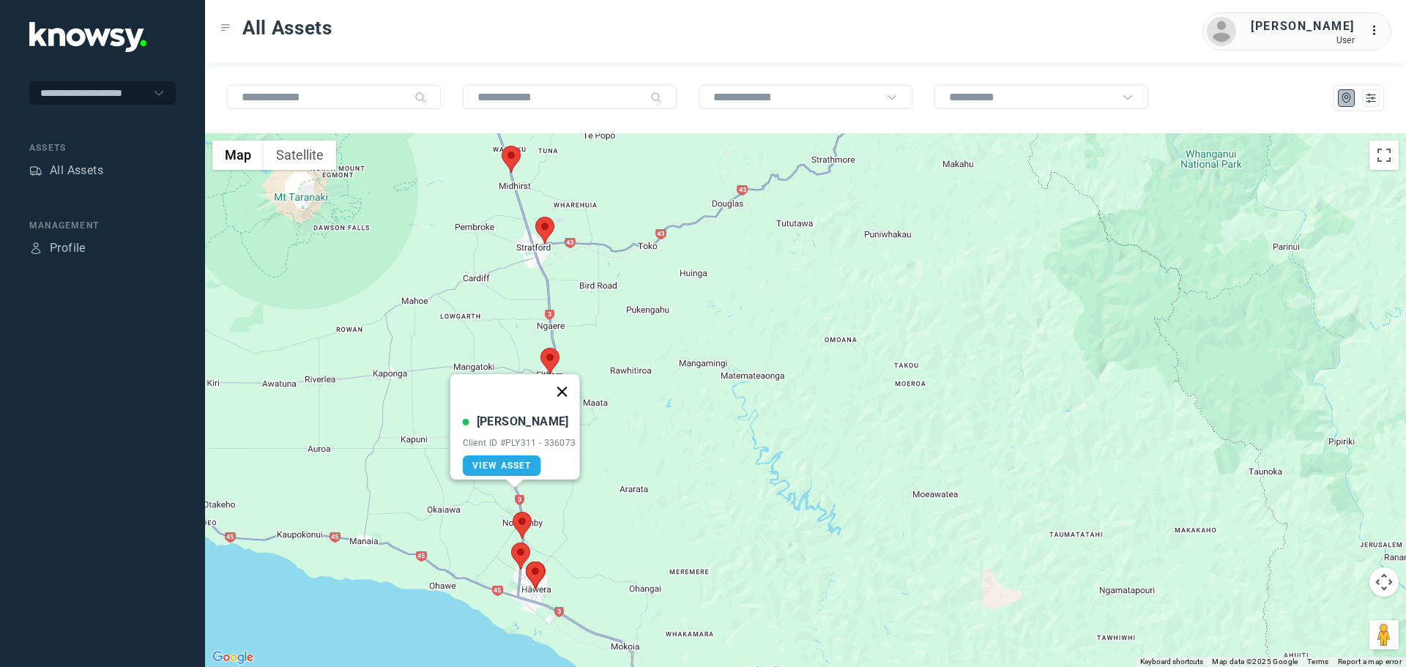
click at [568, 382] on button "Close" at bounding box center [561, 391] width 35 height 35
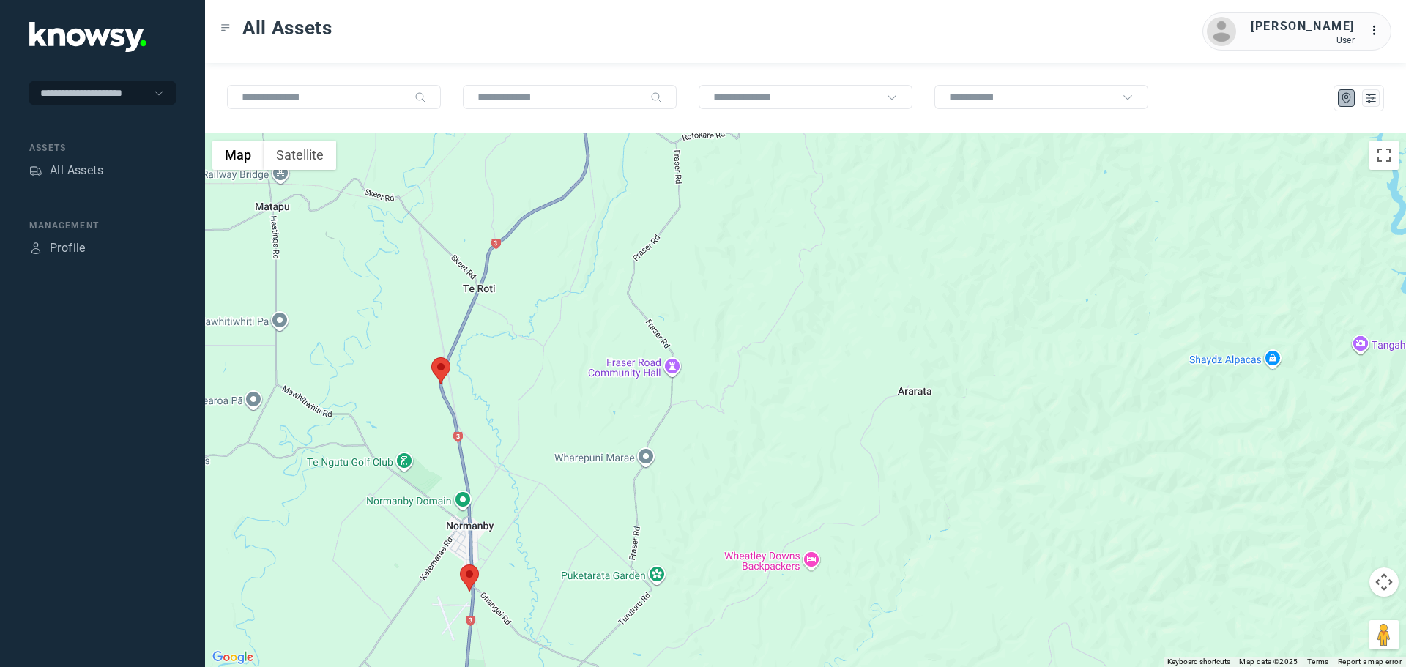
click at [460, 565] on area at bounding box center [460, 565] width 0 height 0
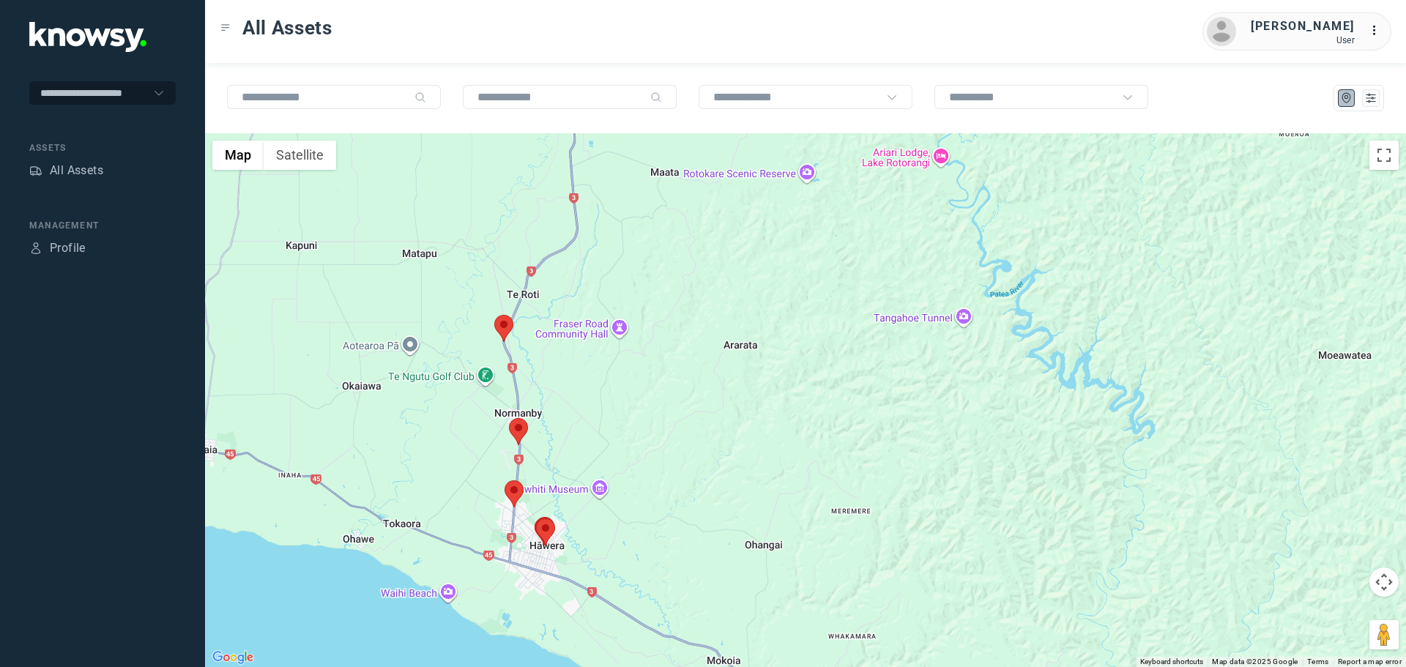
drag, startPoint x: 548, startPoint y: 570, endPoint x: 558, endPoint y: 458, distance: 113.2
click at [558, 458] on div at bounding box center [805, 400] width 1201 height 534
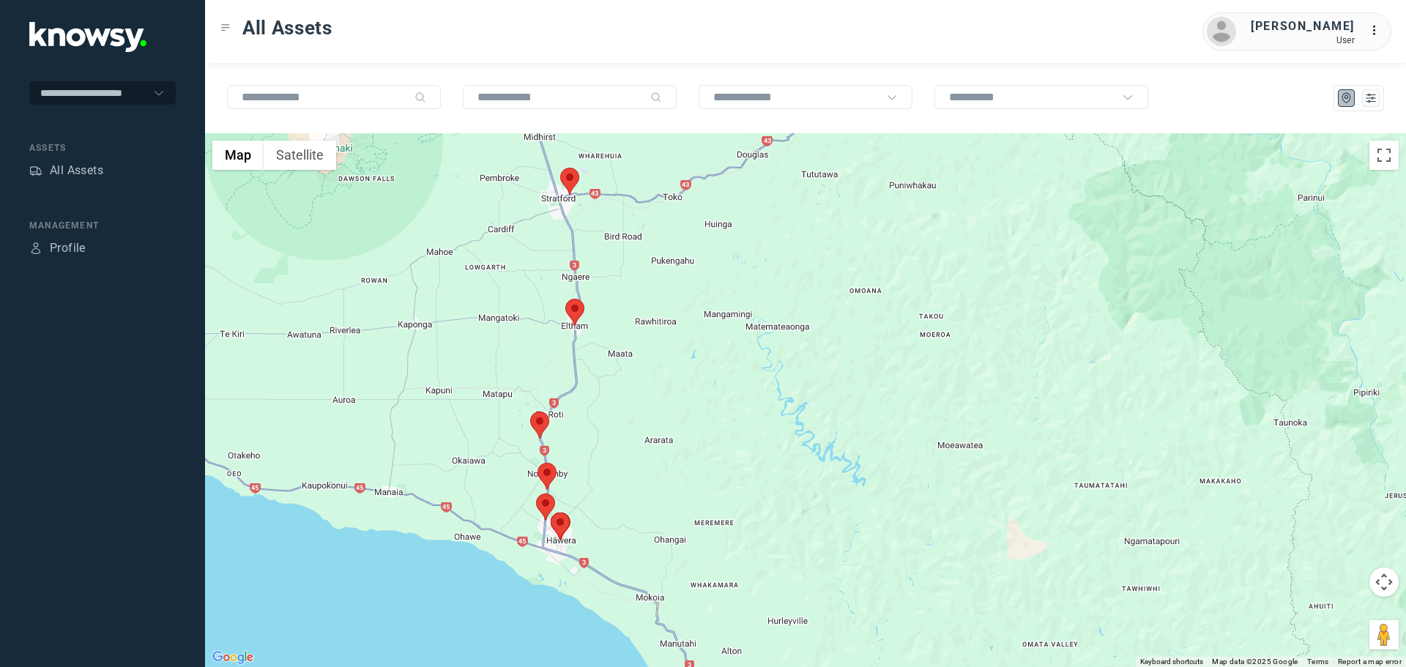
drag, startPoint x: 568, startPoint y: 320, endPoint x: 593, endPoint y: 475, distance: 157.2
click at [593, 475] on div at bounding box center [805, 400] width 1201 height 534
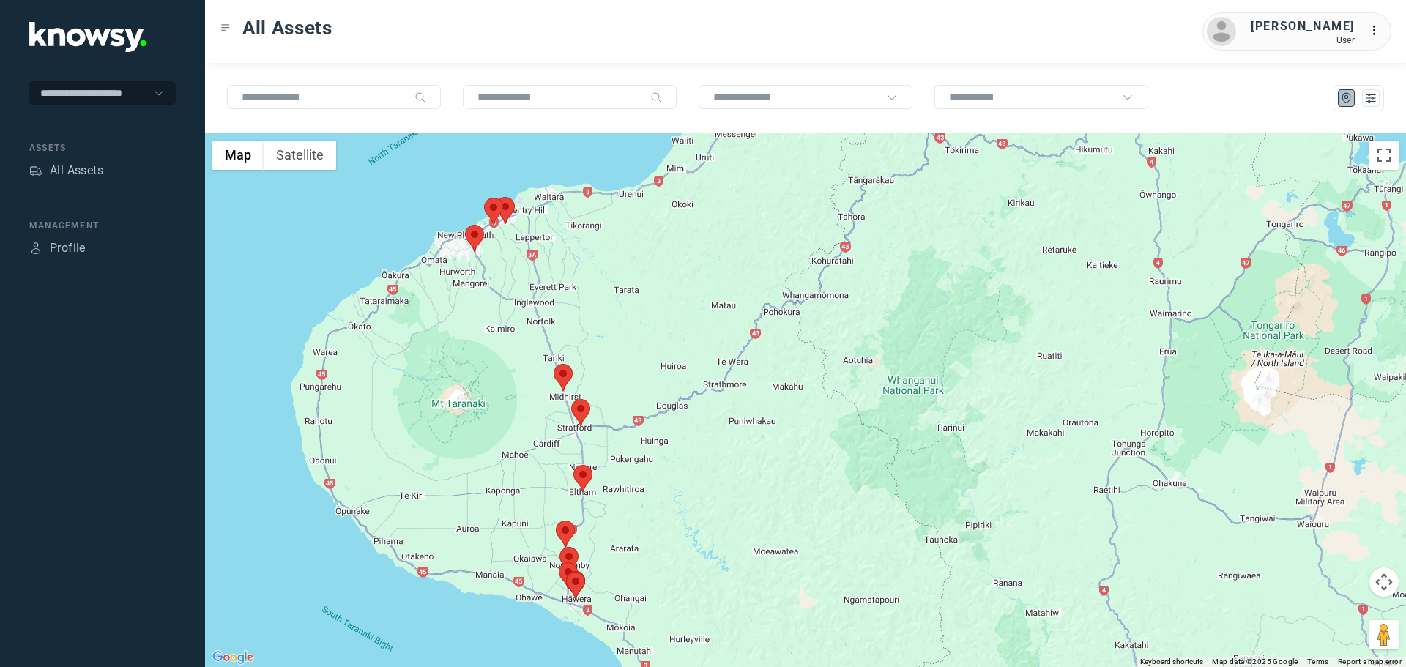
drag, startPoint x: 609, startPoint y: 349, endPoint x: 589, endPoint y: 430, distance: 83.8
click at [589, 430] on div at bounding box center [805, 400] width 1201 height 534
